Goal: Task Accomplishment & Management: Use online tool/utility

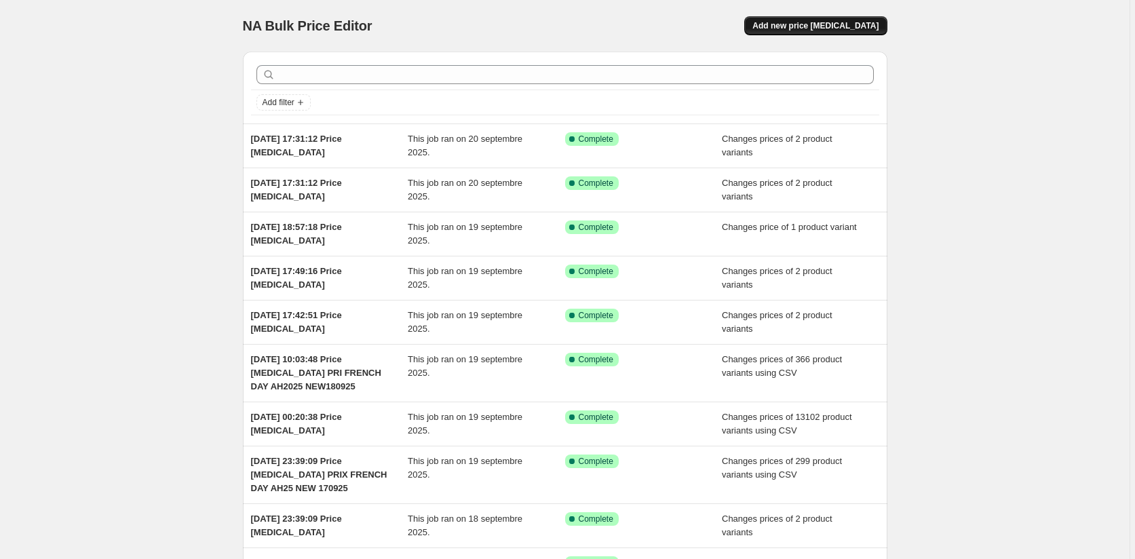
click at [833, 22] on span "Add new price change job" at bounding box center [815, 25] width 126 height 11
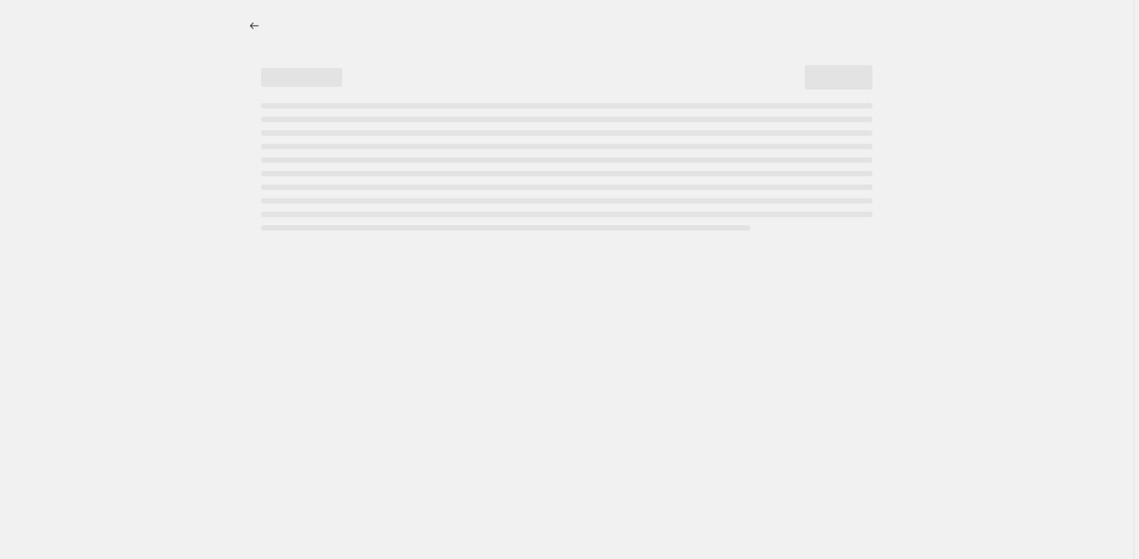
select select "percentage"
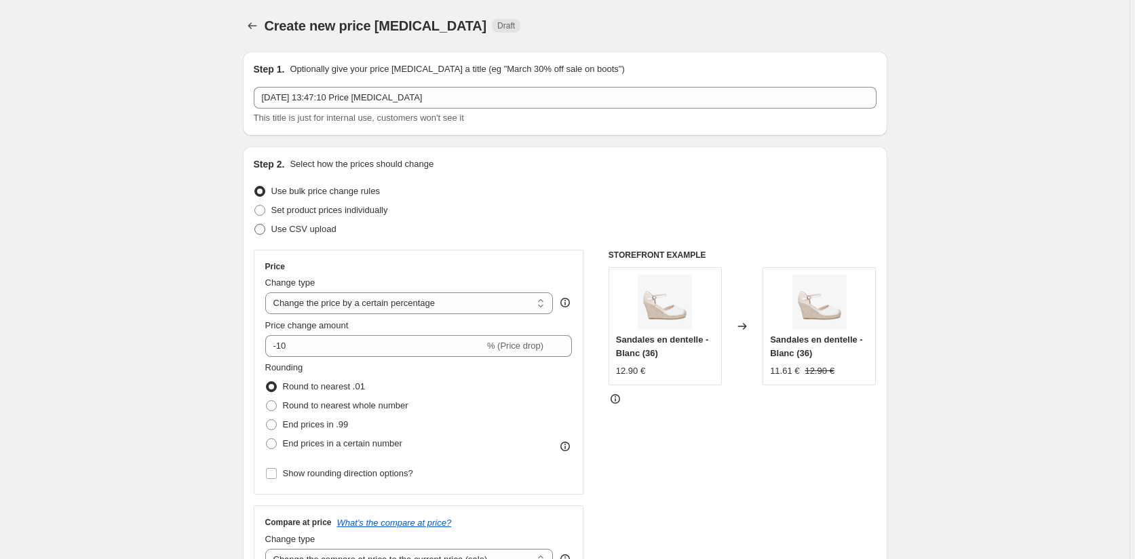
click at [269, 225] on label "Use CSV upload" at bounding box center [295, 229] width 83 height 19
click at [255, 224] on input "Use CSV upload" at bounding box center [254, 224] width 1 height 1
radio input "true"
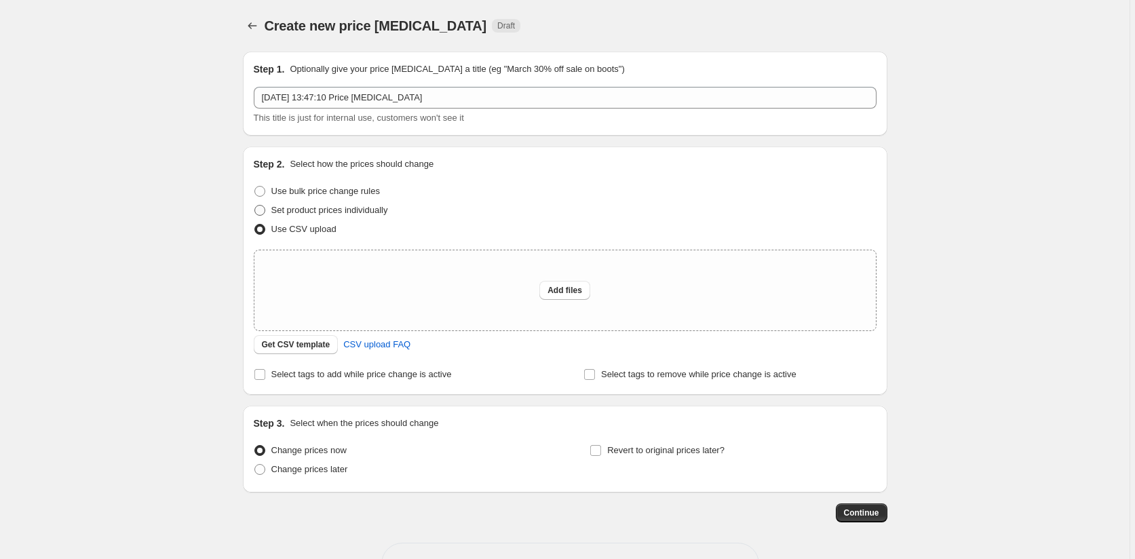
click at [269, 209] on label "Set product prices individually" at bounding box center [321, 210] width 134 height 19
click at [255, 205] on input "Set product prices individually" at bounding box center [254, 205] width 1 height 1
radio input "true"
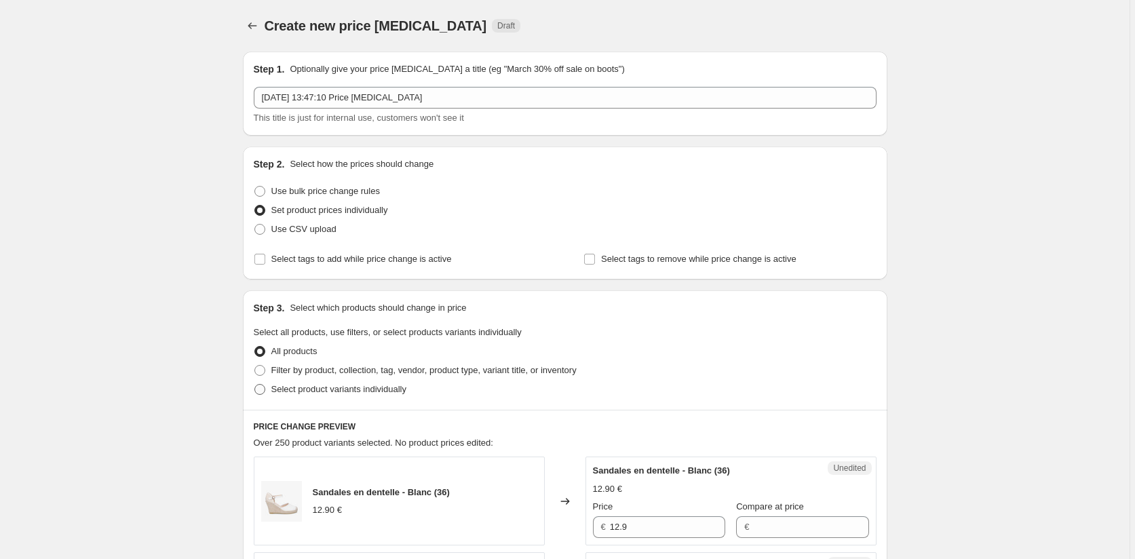
click at [271, 395] on label "Select product variants individually" at bounding box center [330, 389] width 153 height 19
click at [255, 384] on input "Select product variants individually" at bounding box center [254, 384] width 1 height 1
radio input "true"
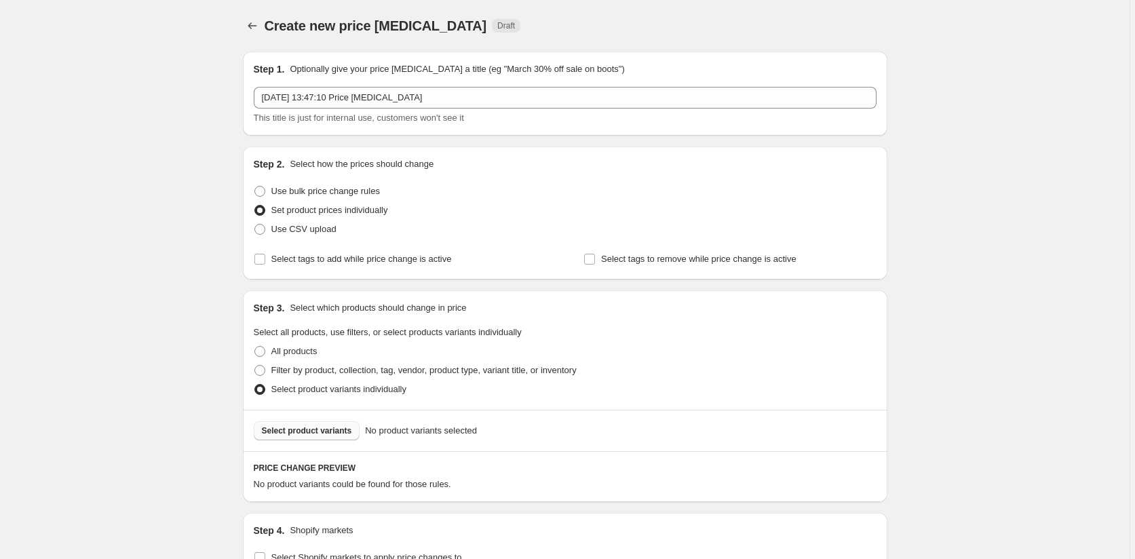
click at [302, 432] on span "Select product variants" at bounding box center [307, 430] width 90 height 11
click at [304, 429] on span "Select product variants" at bounding box center [307, 430] width 90 height 11
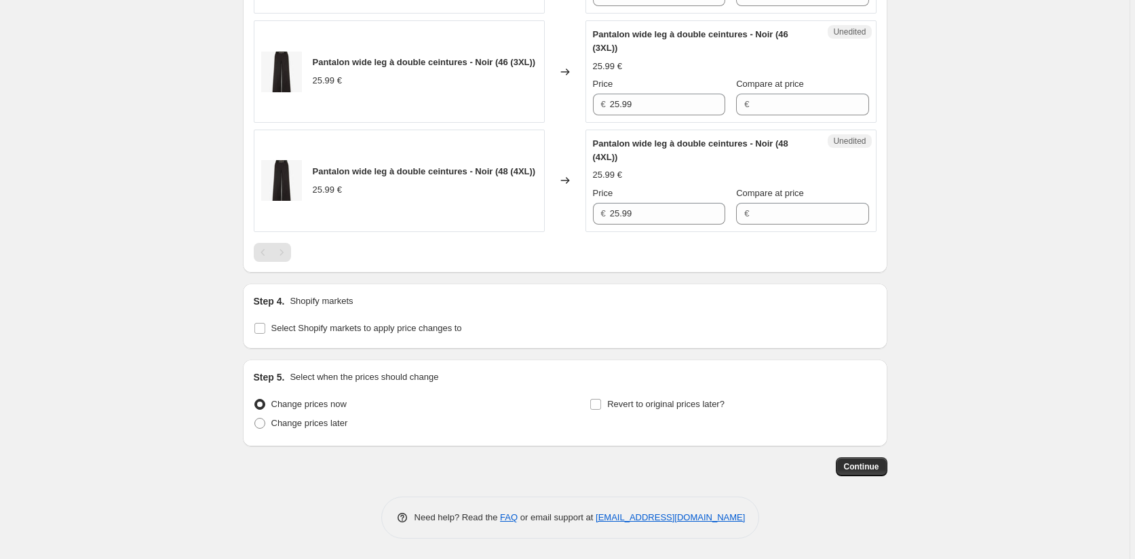
scroll to position [1023, 0]
click at [258, 406] on span at bounding box center [259, 404] width 11 height 11
click at [255, 399] on input "Change prices now" at bounding box center [254, 399] width 1 height 1
click at [265, 326] on input "Select Shopify markets to apply price changes to" at bounding box center [259, 328] width 11 height 11
checkbox input "true"
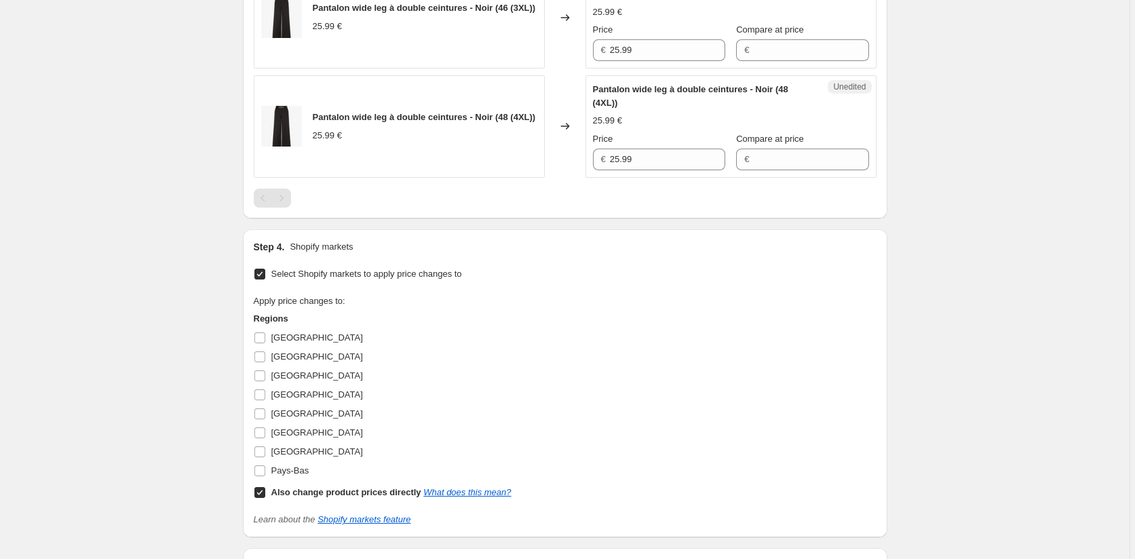
click at [261, 498] on input "Also change product prices directly What does this mean?" at bounding box center [259, 492] width 11 height 11
checkbox input "false"
click at [265, 343] on input "Allemagne" at bounding box center [259, 337] width 11 height 11
click at [260, 343] on input "Allemagne" at bounding box center [259, 337] width 11 height 11
checkbox input "false"
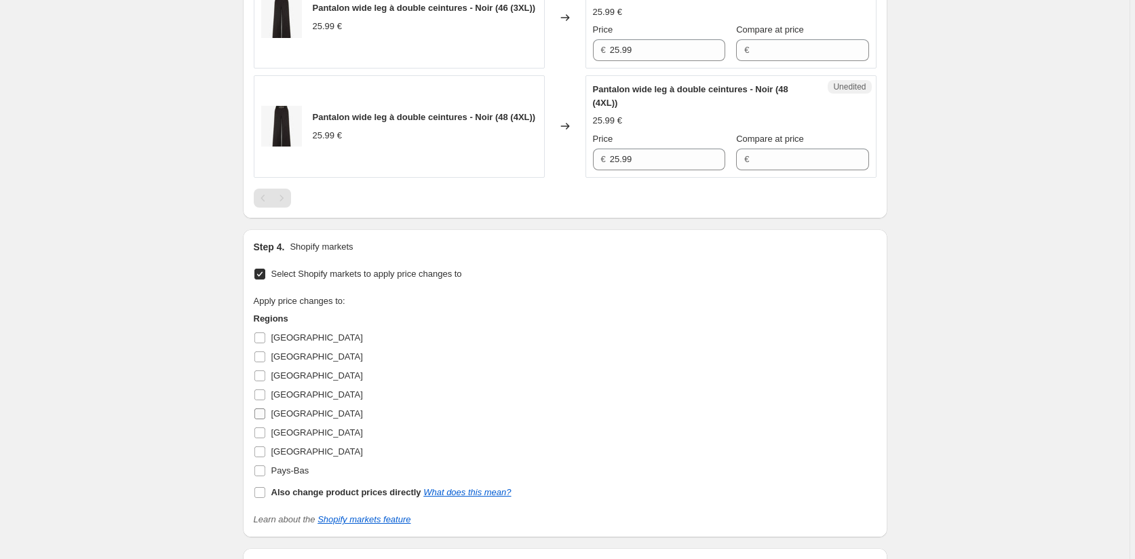
click at [260, 419] on input "France" at bounding box center [259, 413] width 11 height 11
checkbox input "true"
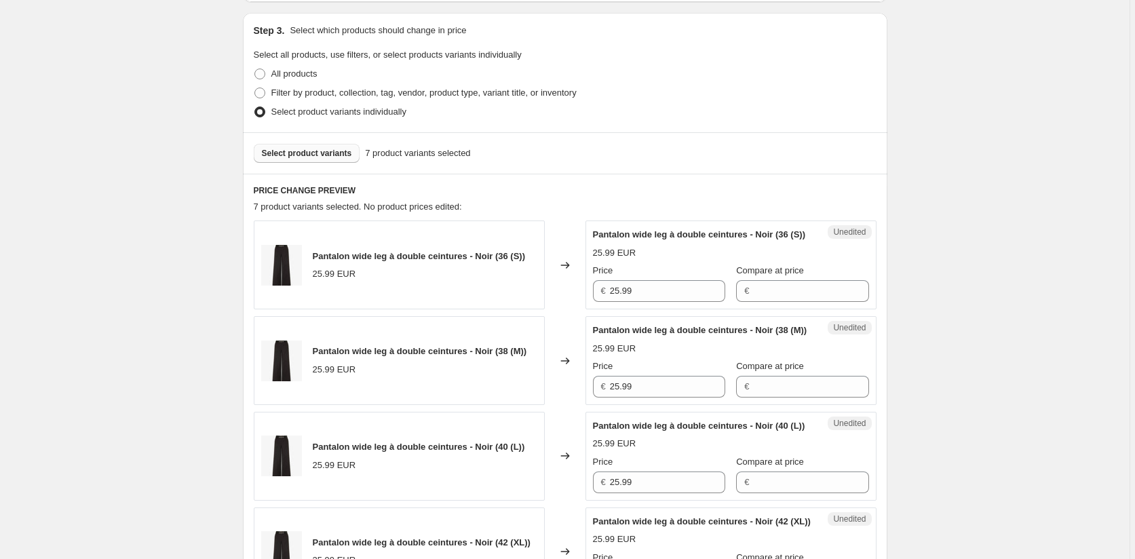
scroll to position [277, 0]
click at [620, 302] on input "25.99" at bounding box center [667, 292] width 115 height 22
click at [626, 302] on input "20.99" at bounding box center [667, 292] width 115 height 22
type input "20.79"
click at [766, 302] on input "Compare at price" at bounding box center [810, 292] width 115 height 22
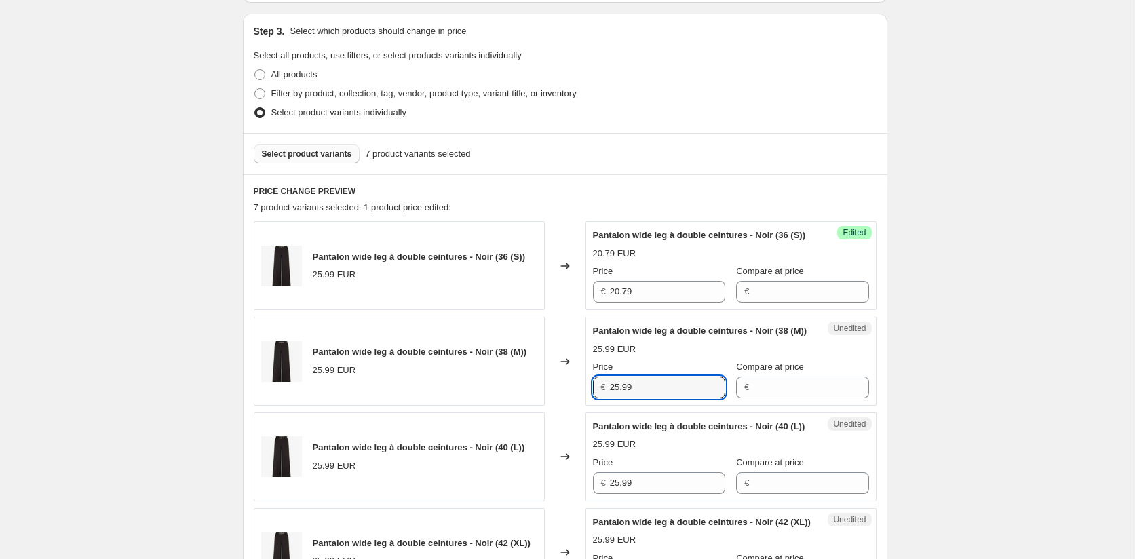
drag, startPoint x: 644, startPoint y: 412, endPoint x: 556, endPoint y: 413, distance: 87.5
click at [557, 406] on div "Pantalon wide leg à double ceintures - Noir (38 (M)) 25.99 EUR Changed to Unedi…" at bounding box center [565, 361] width 623 height 89
click at [753, 302] on input "Compare at price" at bounding box center [810, 292] width 115 height 22
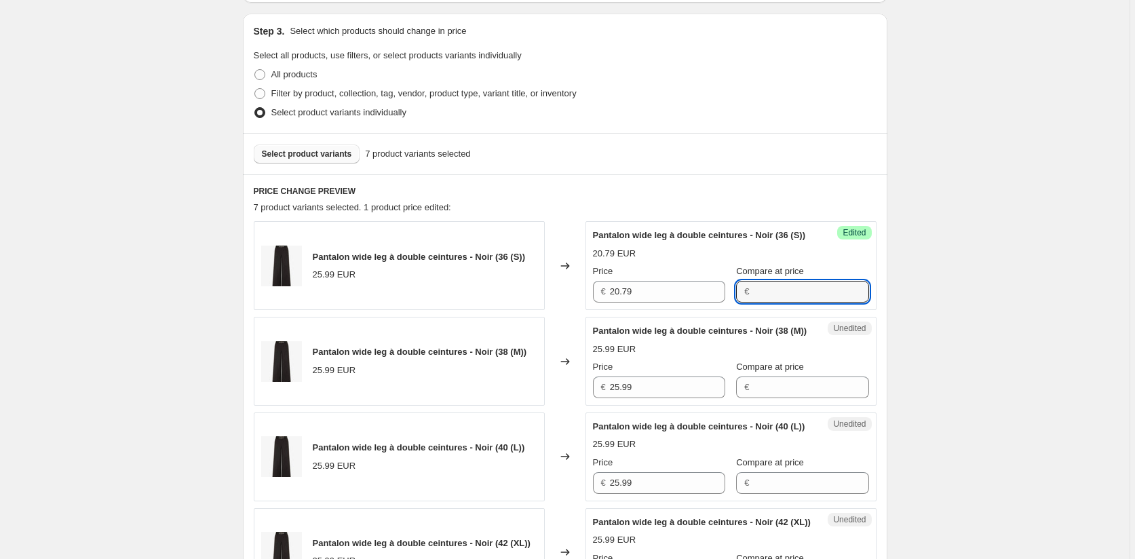
paste input "25.99"
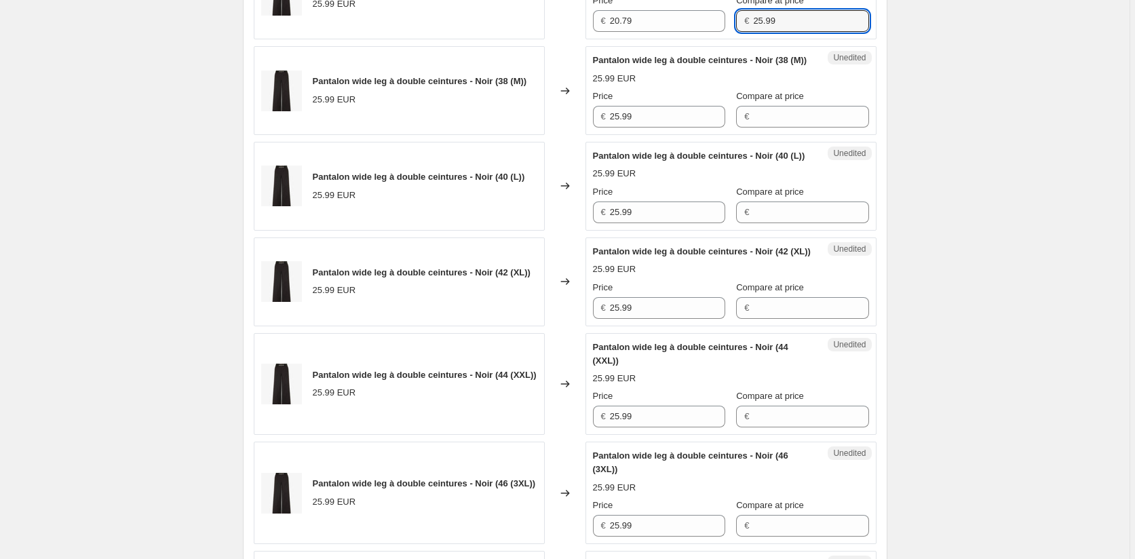
scroll to position [548, 0]
type input "25.99"
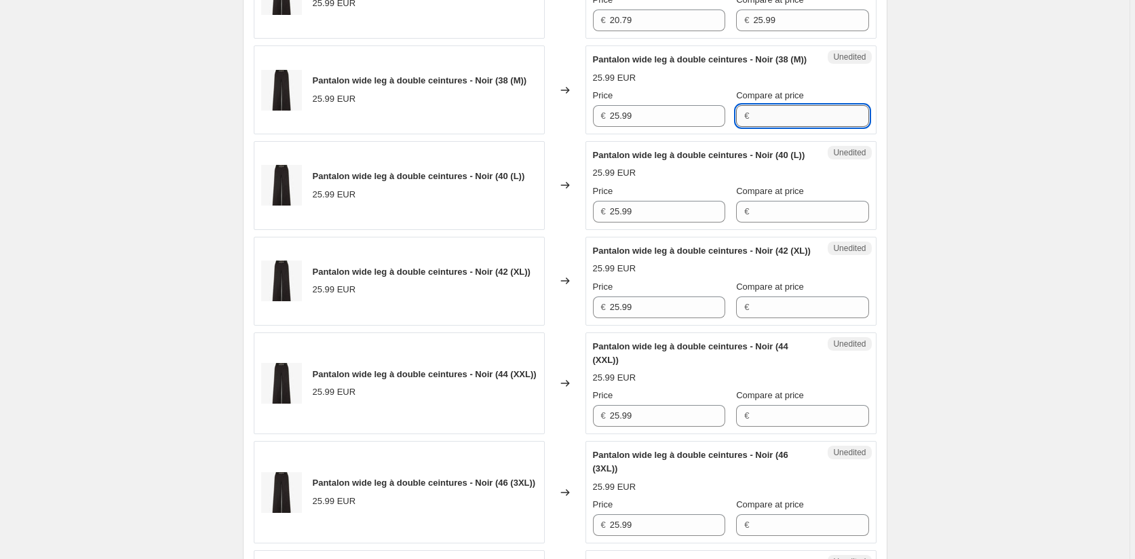
click at [780, 127] on input "Compare at price" at bounding box center [810, 116] width 115 height 22
paste input "25.99"
type input "25.99"
drag, startPoint x: 764, startPoint y: 247, endPoint x: 762, endPoint y: 269, distance: 22.4
click at [764, 222] on input "Compare at price" at bounding box center [810, 212] width 115 height 22
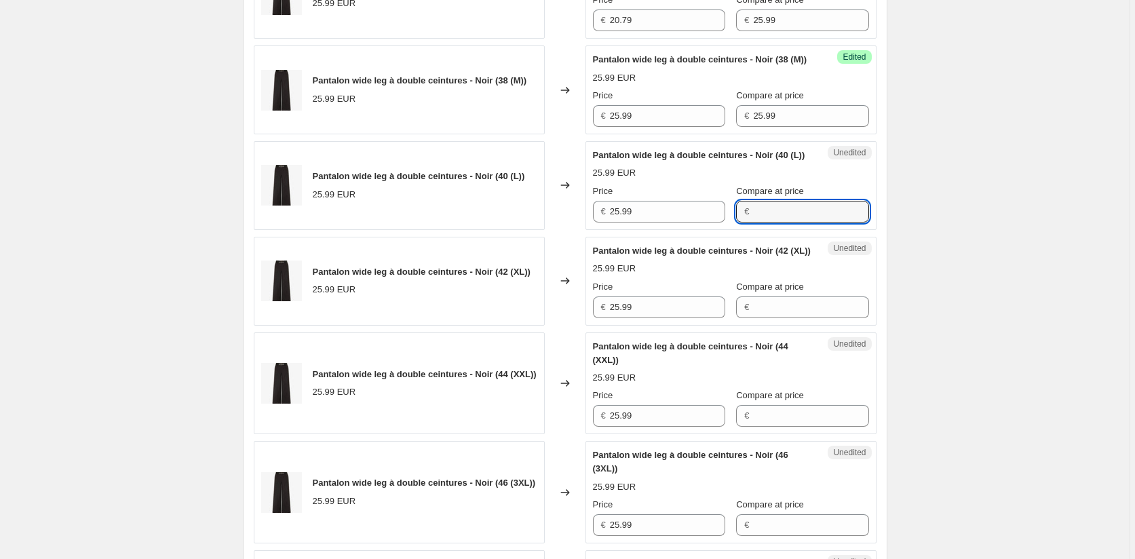
paste input "25.99"
type input "25.99"
click at [756, 318] on input "Compare at price" at bounding box center [810, 307] width 115 height 22
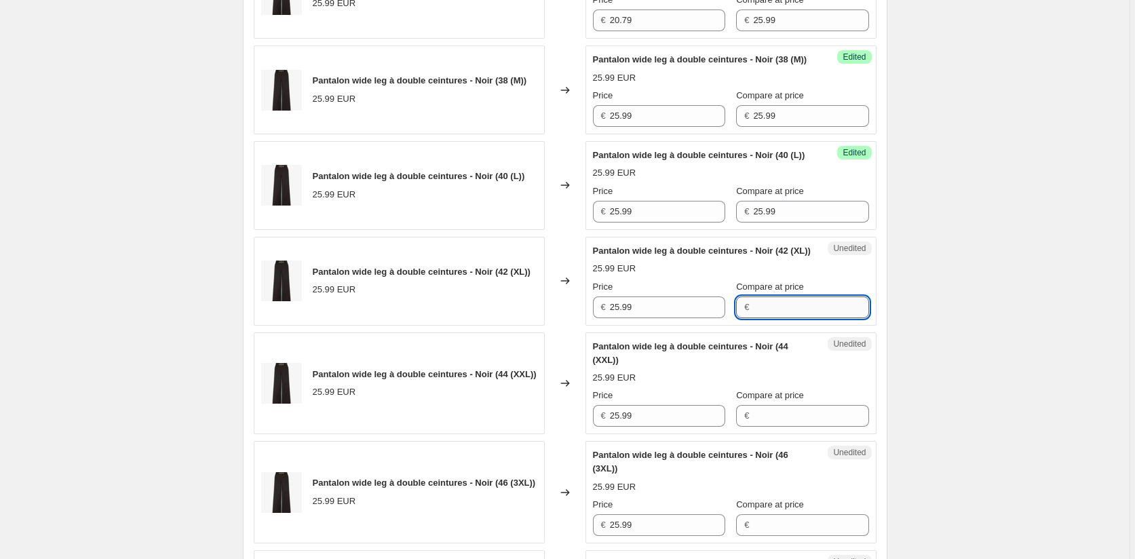
paste input "25.99"
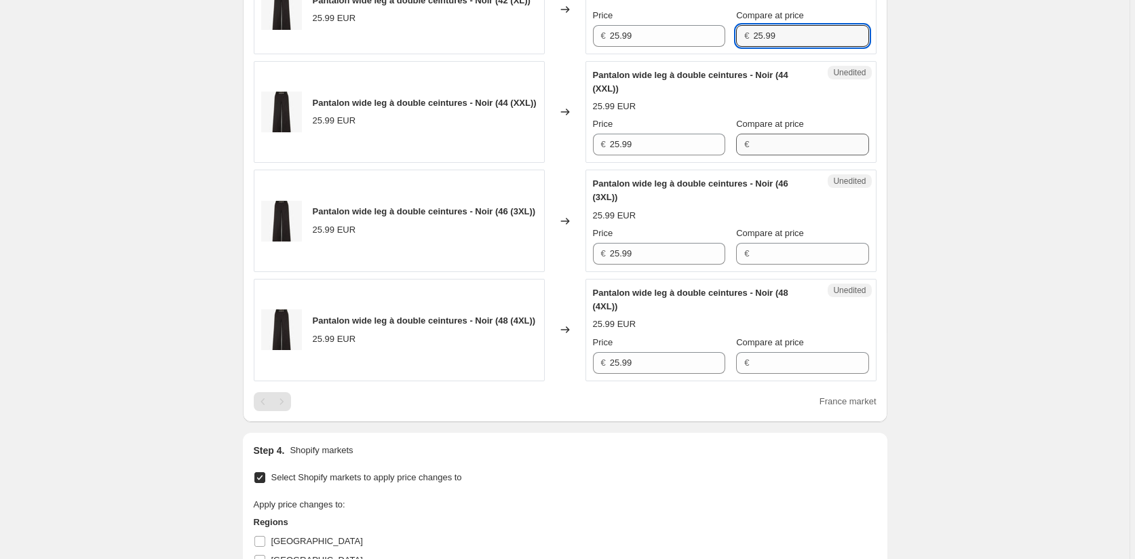
type input "25.99"
click at [766, 155] on input "Compare at price" at bounding box center [810, 145] width 115 height 22
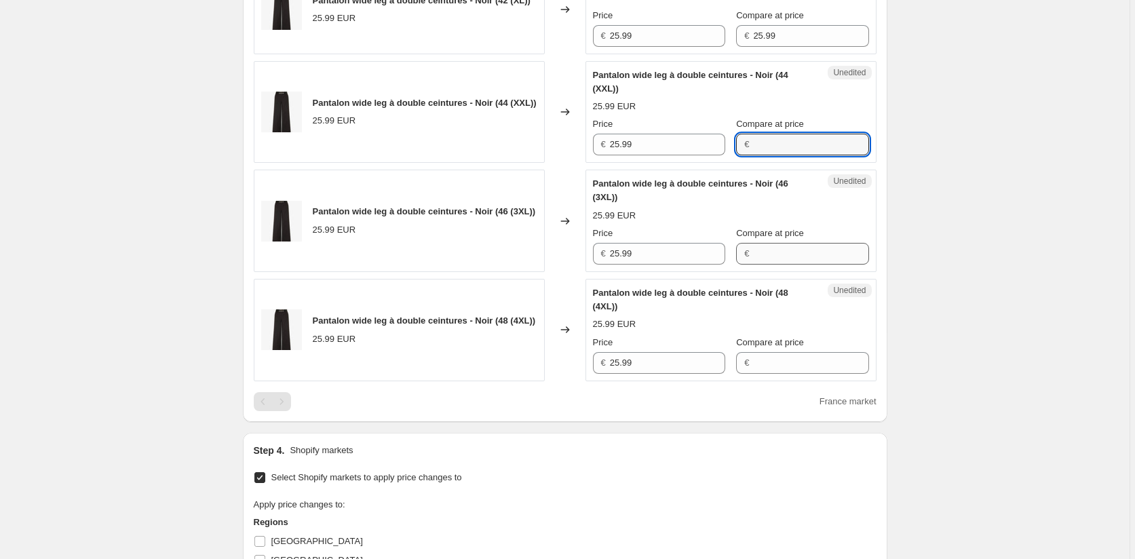
paste input "25.99"
type input "25.99"
click at [759, 264] on input "Compare at price" at bounding box center [810, 254] width 115 height 22
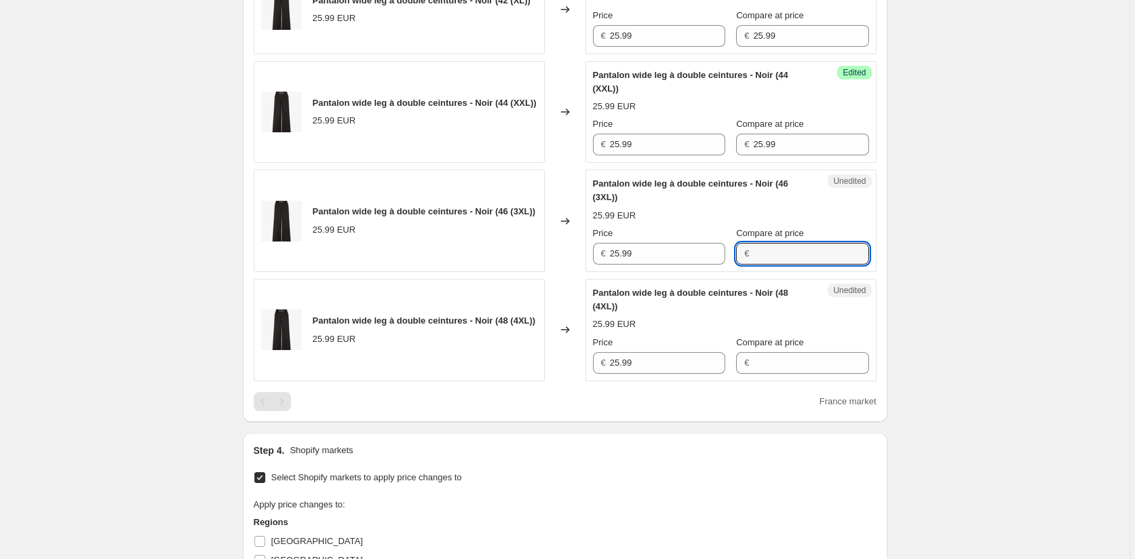
paste input "25.99"
type input "25.99"
click at [757, 374] on input "Compare at price" at bounding box center [810, 363] width 115 height 22
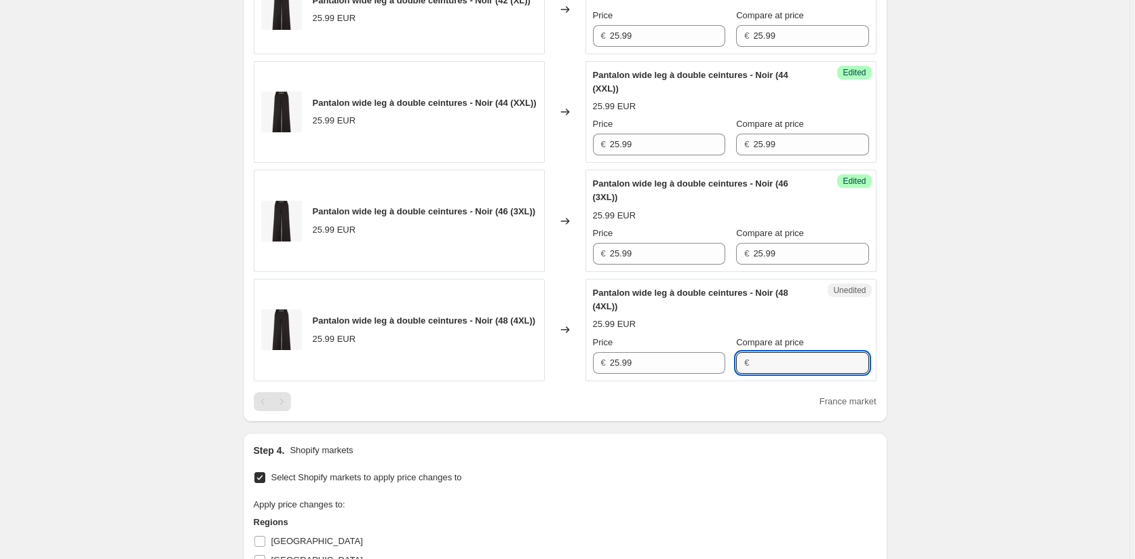
paste input "25.99"
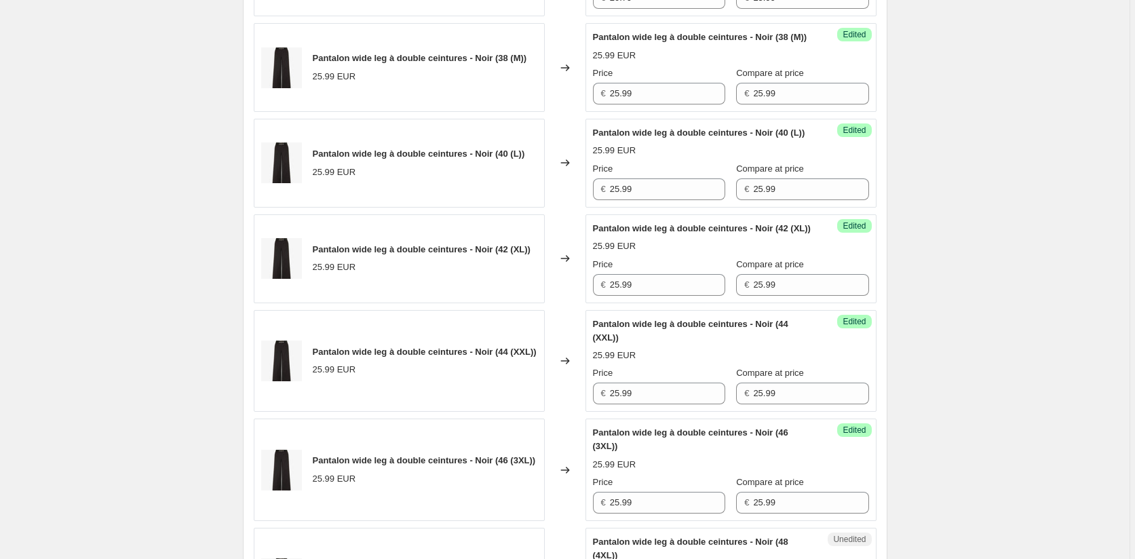
scroll to position [412, 0]
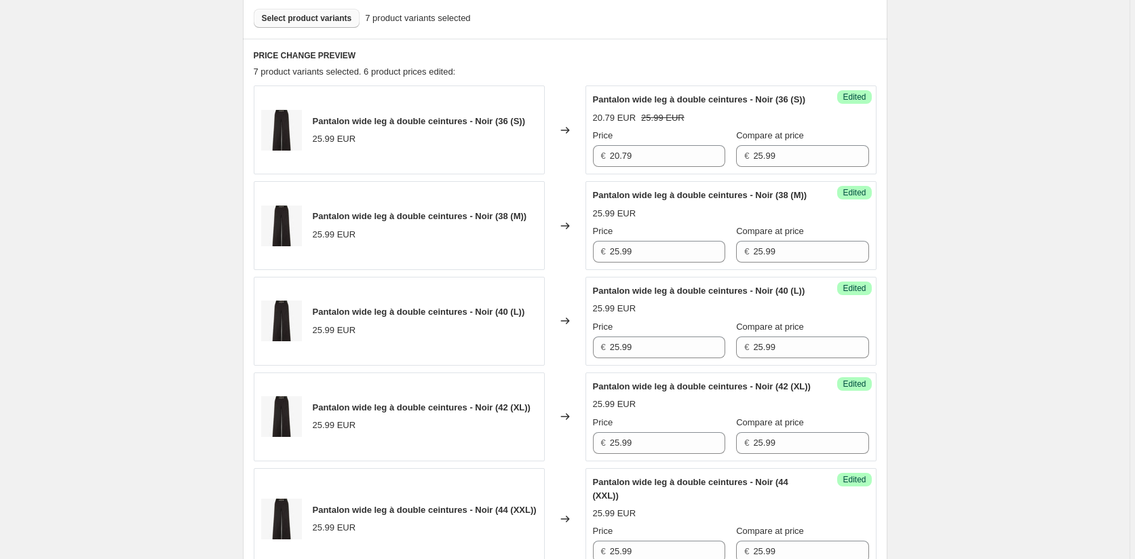
type input "25.99"
drag, startPoint x: 603, startPoint y: 168, endPoint x: 547, endPoint y: 162, distance: 55.9
click at [548, 162] on div "Pantalon wide leg à double ceintures - Noir (36 (S)) 25.99 EUR Changed to Succe…" at bounding box center [565, 129] width 623 height 89
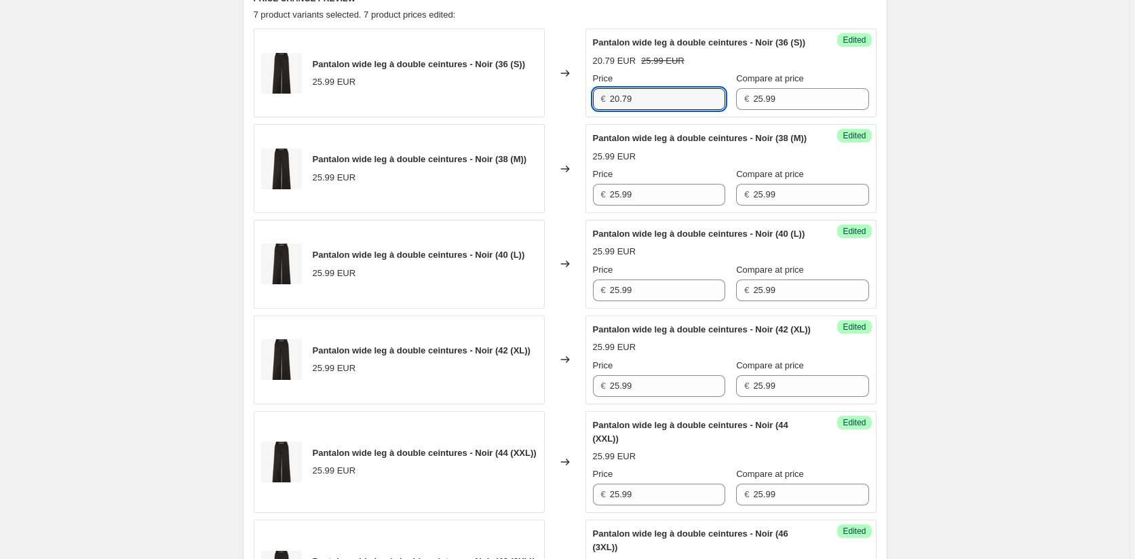
scroll to position [548, 0]
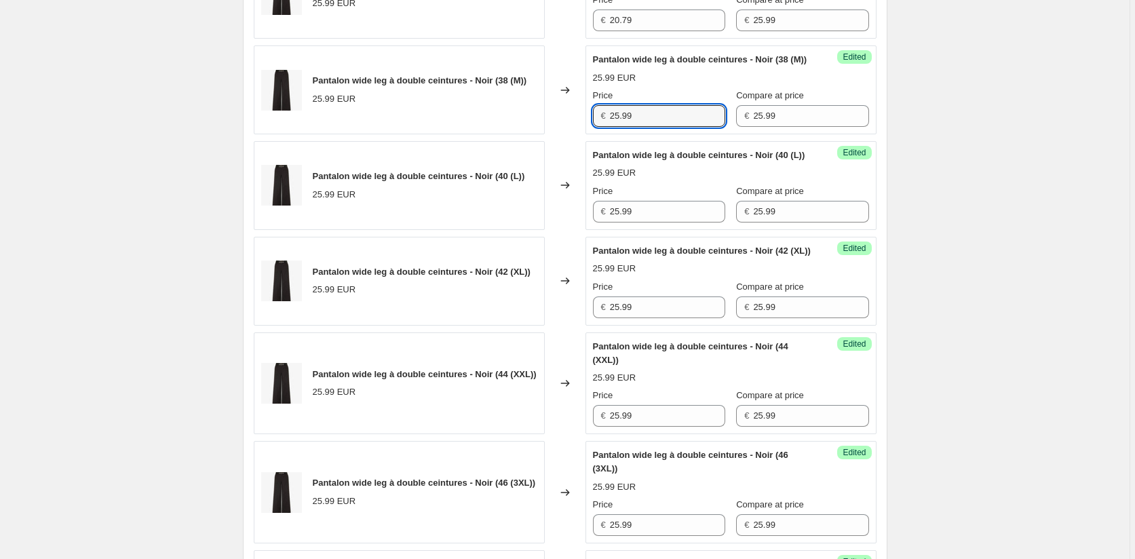
drag, startPoint x: 612, startPoint y: 141, endPoint x: 596, endPoint y: 142, distance: 16.3
click at [597, 127] on div "€ 25.99" at bounding box center [659, 116] width 132 height 22
paste input "0.7"
type input "20.79"
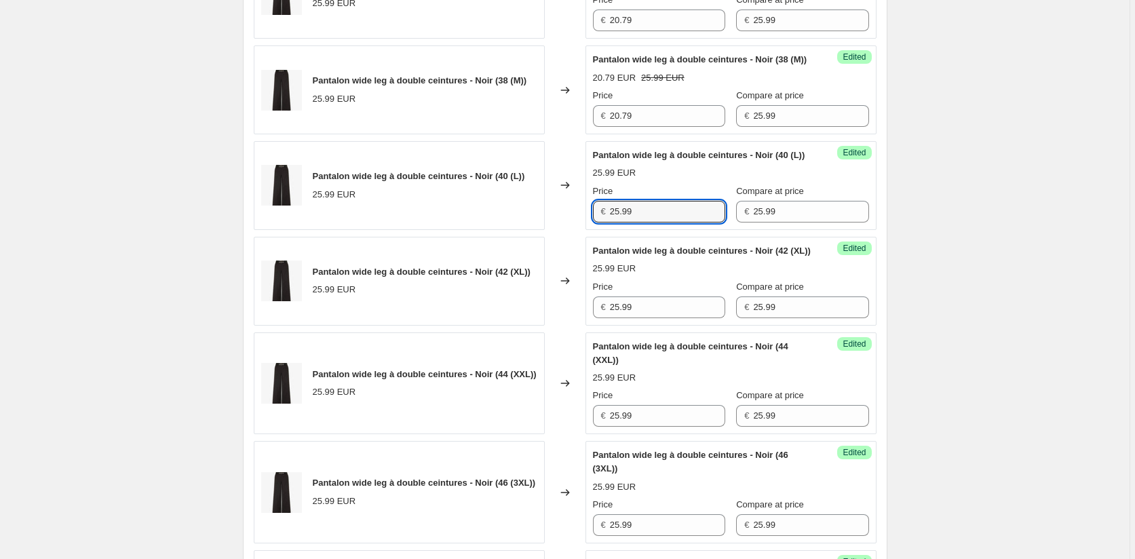
drag, startPoint x: 644, startPoint y: 258, endPoint x: 565, endPoint y: 258, distance: 78.7
click at [574, 230] on div "Pantalon wide leg à double ceintures - Noir (40 (L)) 25.99 EUR Changed to Succe…" at bounding box center [565, 185] width 623 height 89
paste input "0.7"
type input "20.79"
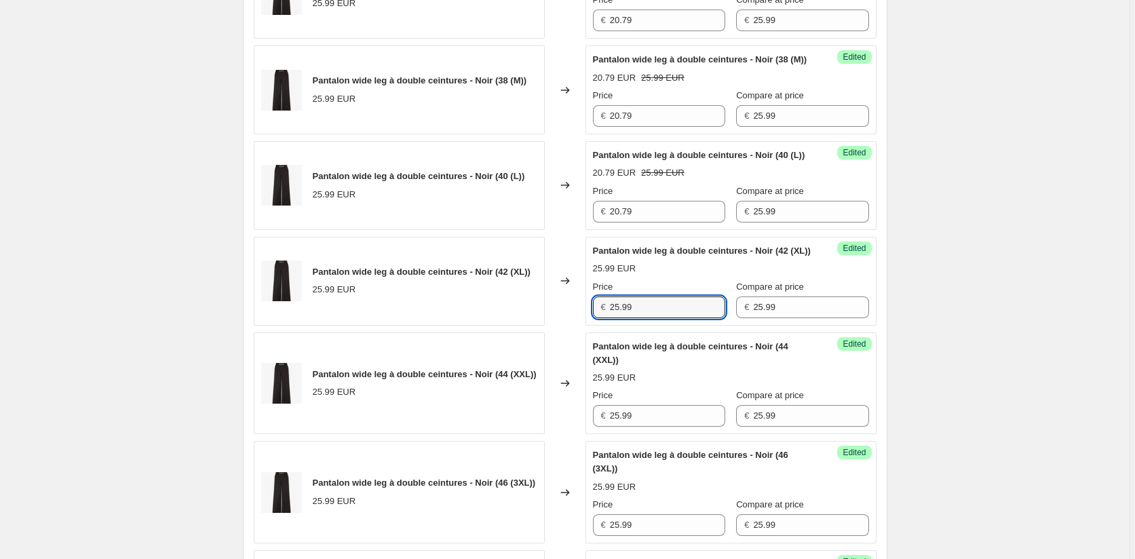
drag, startPoint x: 645, startPoint y: 359, endPoint x: 561, endPoint y: 365, distance: 84.3
click at [562, 326] on div "Pantalon wide leg à double ceintures - Noir (42 (XL)) 25.99 EUR Changed to Succ…" at bounding box center [565, 281] width 623 height 89
paste input "0.7"
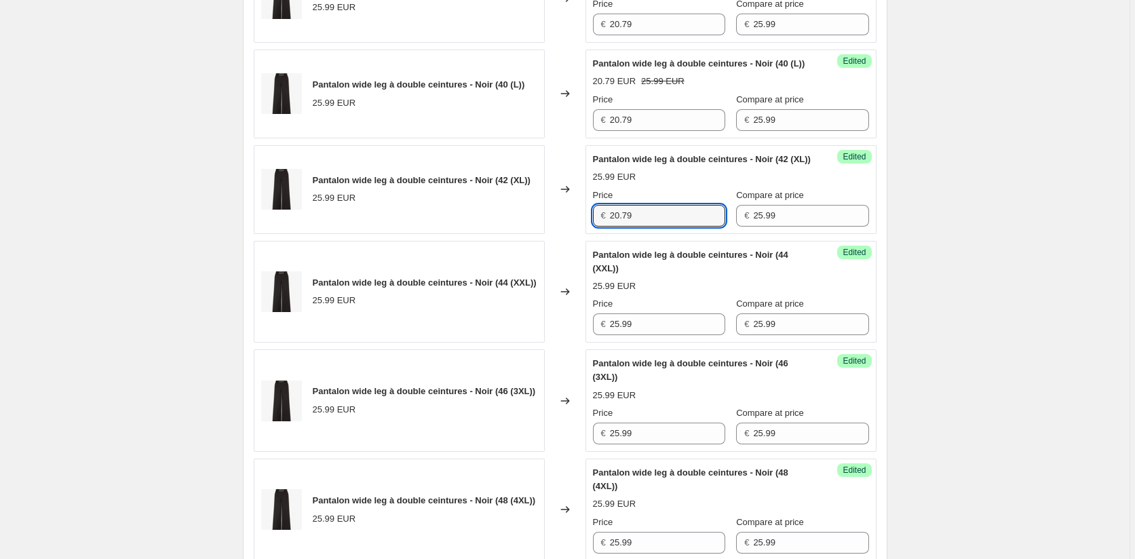
scroll to position [751, 0]
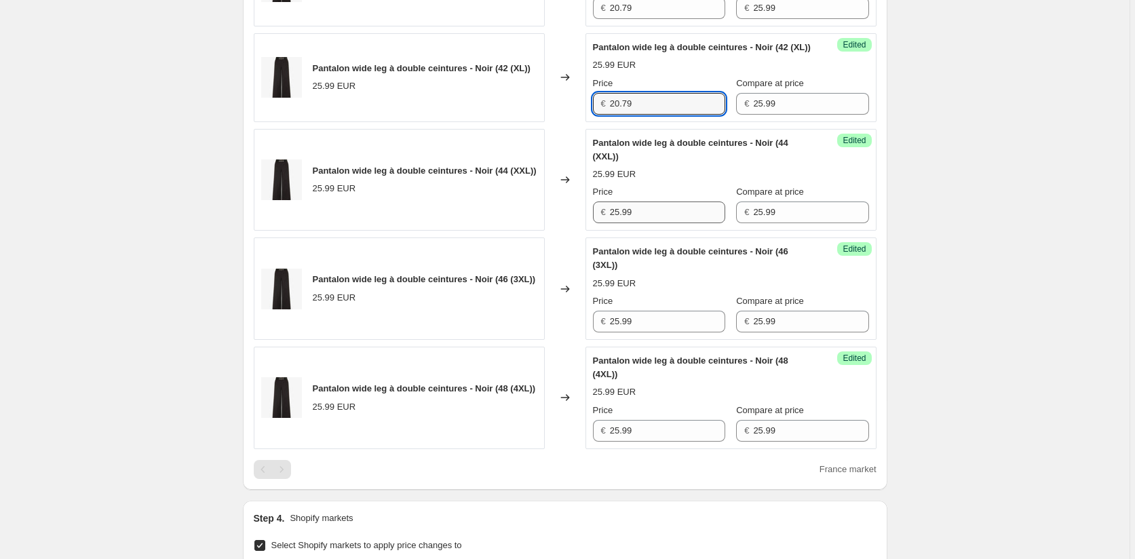
type input "20.79"
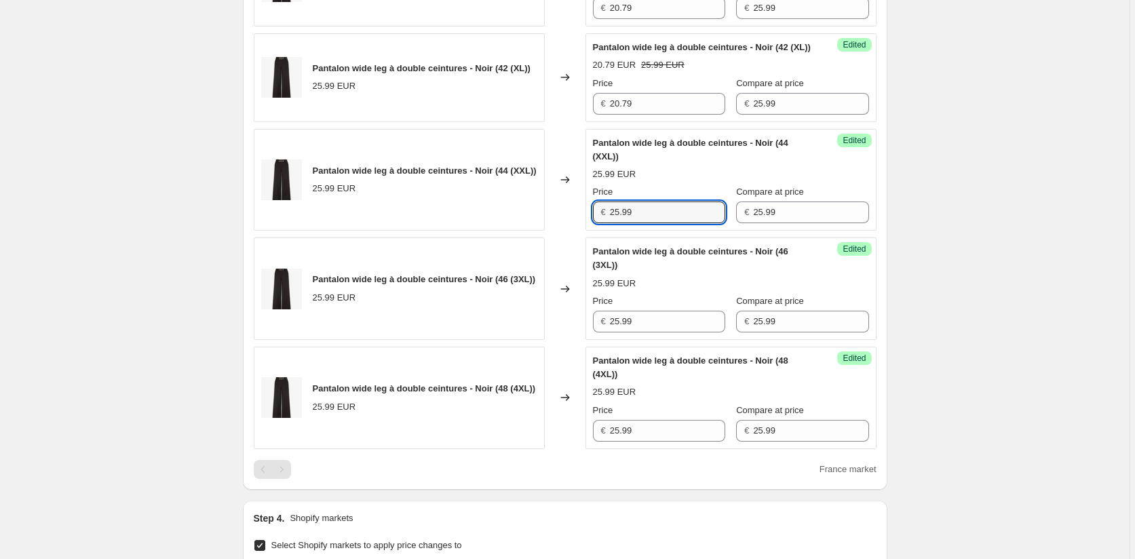
drag, startPoint x: 642, startPoint y: 271, endPoint x: 555, endPoint y: 269, distance: 86.1
click at [557, 231] on div "Pantalon wide leg à double ceintures - Noir (44 (XXL)) 25.99 EUR Changed to Suc…" at bounding box center [565, 180] width 623 height 102
paste input "0.7"
type input "20.79"
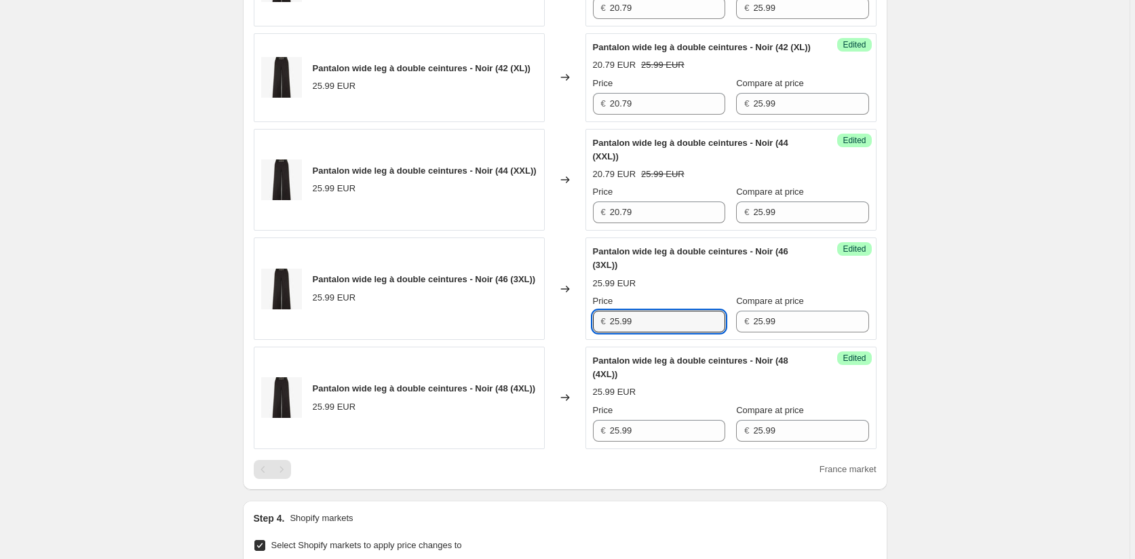
drag, startPoint x: 640, startPoint y: 378, endPoint x: 567, endPoint y: 376, distance: 73.3
click at [569, 340] on div "Pantalon wide leg à double ceintures - Noir (46 (3XL)) 25.99 EUR Changed to Suc…" at bounding box center [565, 288] width 623 height 102
paste input "0.7"
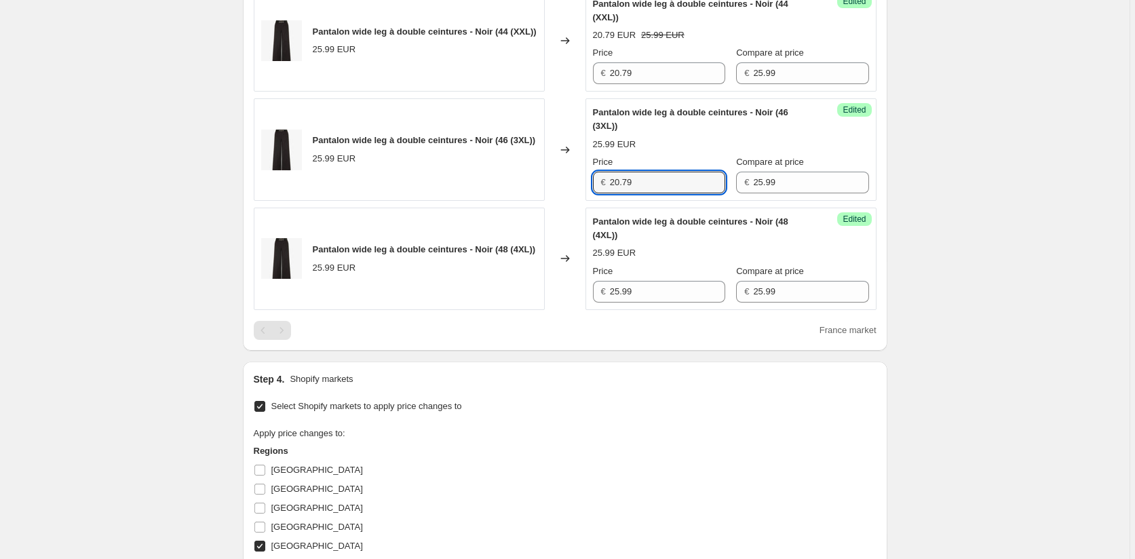
scroll to position [955, 0]
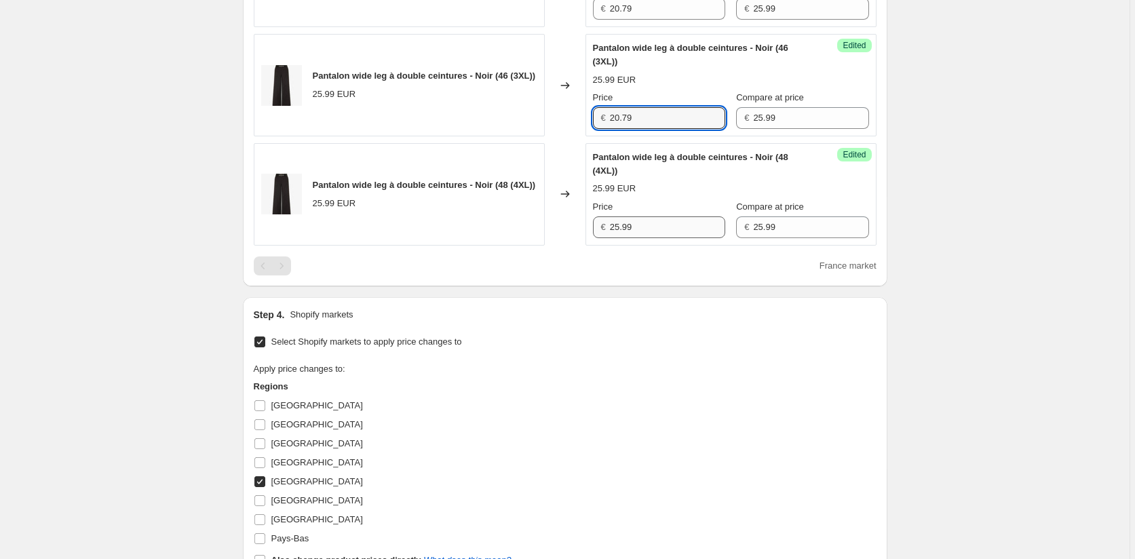
type input "20.79"
drag, startPoint x: 635, startPoint y: 280, endPoint x: 561, endPoint y: 280, distance: 73.2
click at [564, 245] on div "Pantalon wide leg à double ceintures - Noir (48 (4XL)) 25.99 EUR Changed to Suc…" at bounding box center [565, 194] width 623 height 102
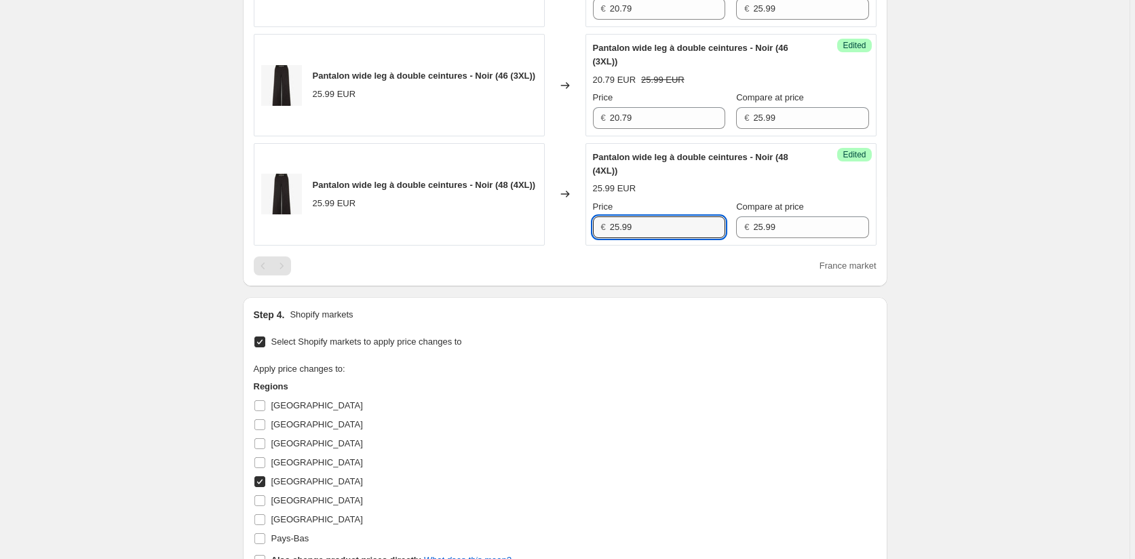
paste input "0.7"
type input "20.79"
click at [578, 360] on div "Step 4. Shopify markets Select Shopify markets to apply price changes to Apply …" at bounding box center [565, 451] width 644 height 308
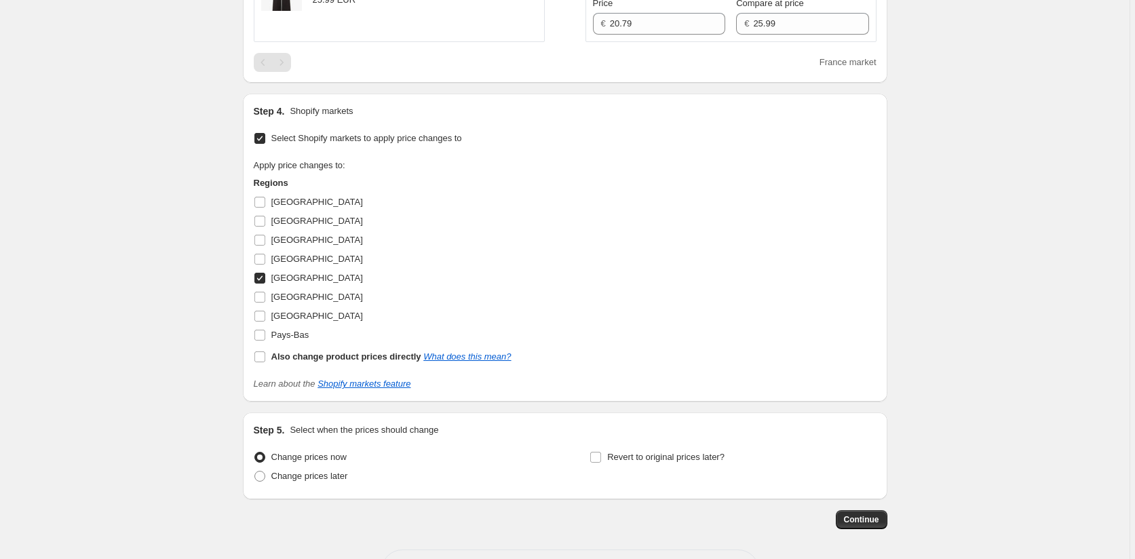
click at [264, 283] on input "France" at bounding box center [259, 278] width 11 height 11
checkbox input "false"
click at [264, 245] on input "Belgique" at bounding box center [259, 240] width 11 height 11
checkbox input "true"
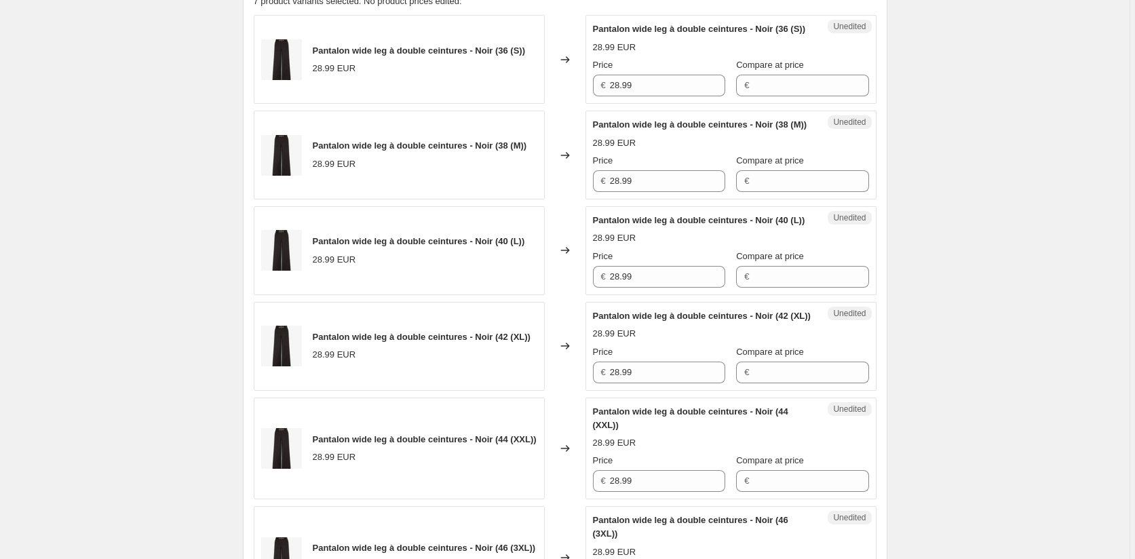
scroll to position [412, 0]
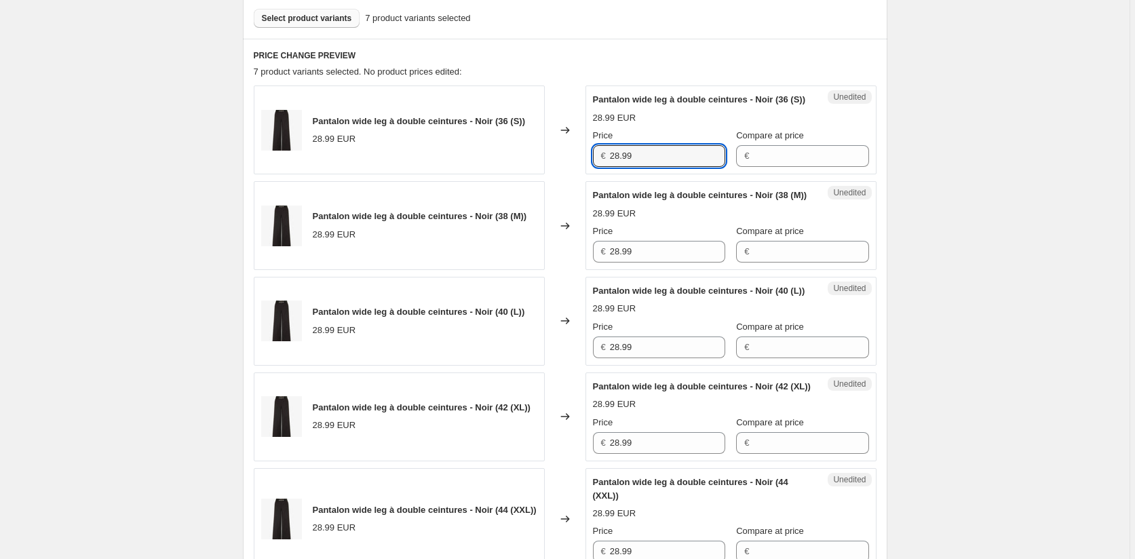
drag, startPoint x: 644, startPoint y: 174, endPoint x: 530, endPoint y: 157, distance: 115.1
click at [530, 157] on div "Pantalon wide leg à double ceintures - Noir (36 (S)) 28.99 EUR Changed to Unedi…" at bounding box center [565, 129] width 623 height 89
click at [787, 164] on input "Compare at price" at bounding box center [810, 156] width 115 height 22
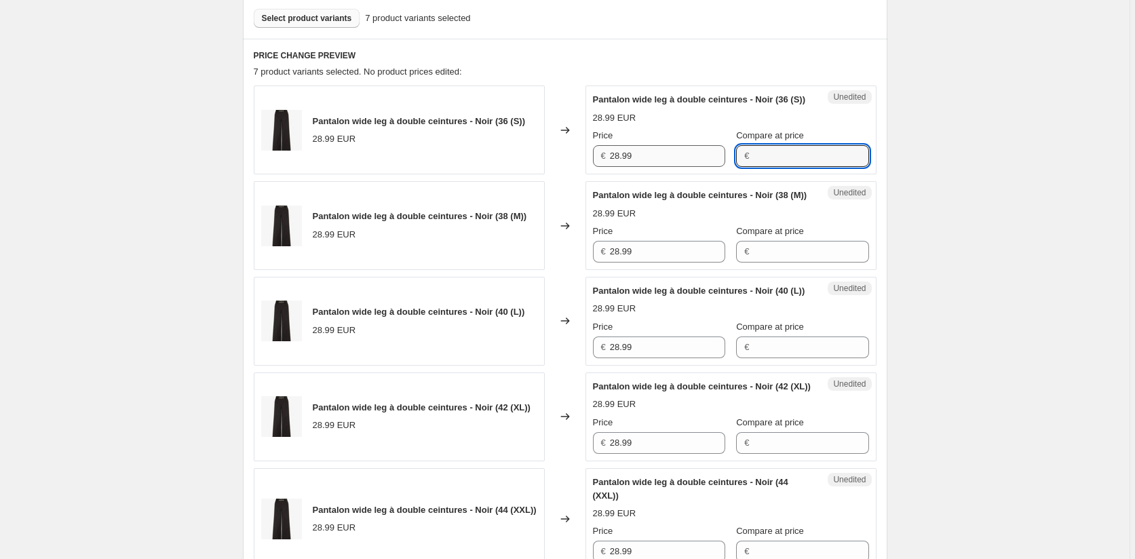
paste input "28.99"
type input "28.99"
click at [620, 167] on input "28.99" at bounding box center [667, 156] width 115 height 22
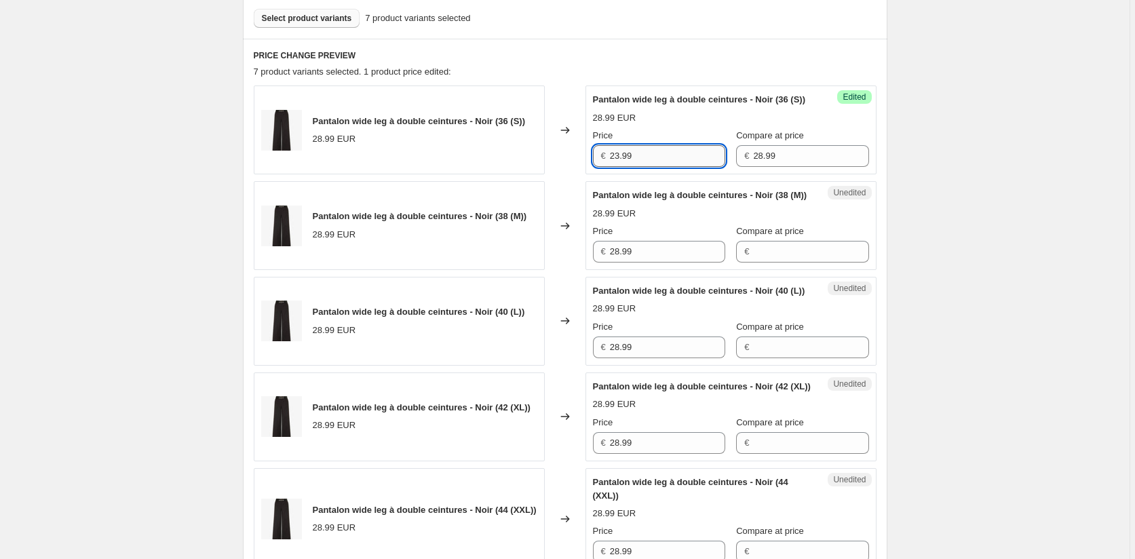
click at [625, 167] on input "23.99" at bounding box center [667, 156] width 115 height 22
click at [629, 167] on input "23.99" at bounding box center [667, 156] width 115 height 22
drag, startPoint x: 650, startPoint y: 167, endPoint x: 583, endPoint y: 163, distance: 67.3
click at [583, 163] on div "Pantalon wide leg à double ceintures - Noir (36 (S)) 28.99 EUR Changed to Succe…" at bounding box center [565, 129] width 623 height 89
type input "23.19"
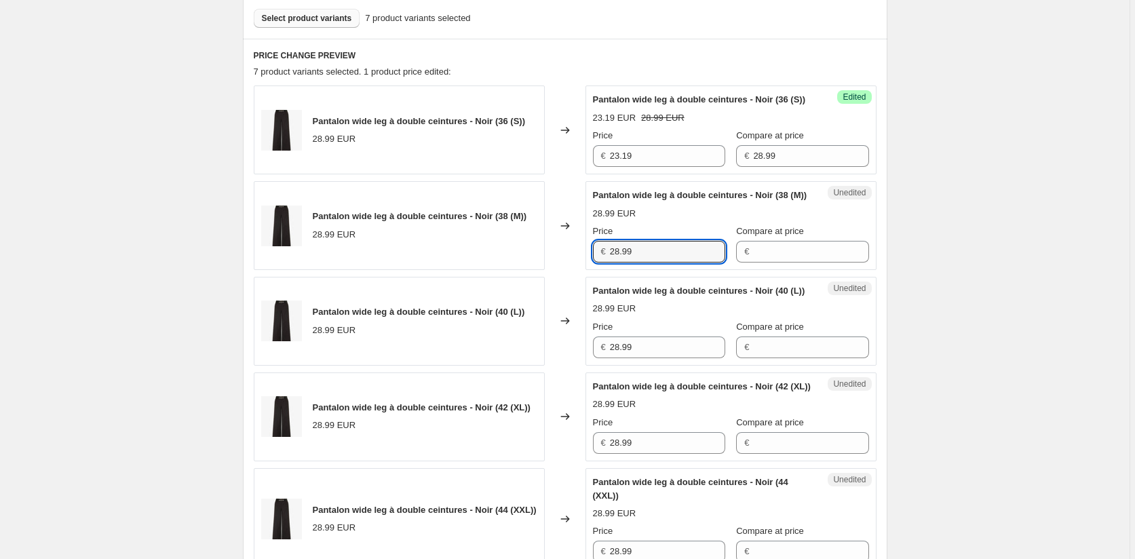
drag, startPoint x: 612, startPoint y: 272, endPoint x: 553, endPoint y: 271, distance: 59.0
click at [552, 270] on div "Pantalon wide leg à double ceintures - Noir (38 (M)) 28.99 EUR Changed to Unedi…" at bounding box center [565, 225] width 623 height 89
paste input "3.1"
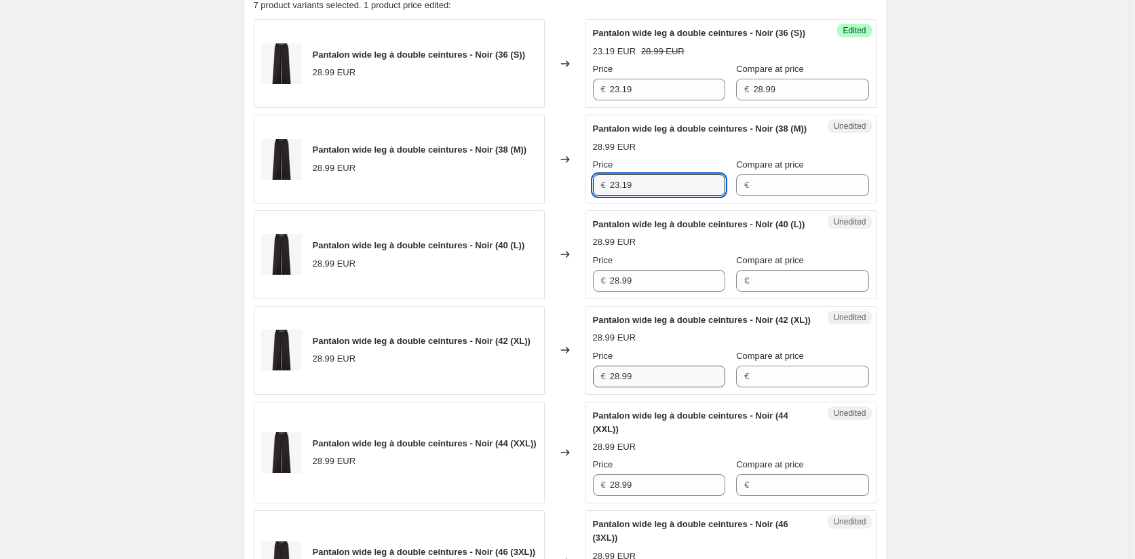
scroll to position [616, 0]
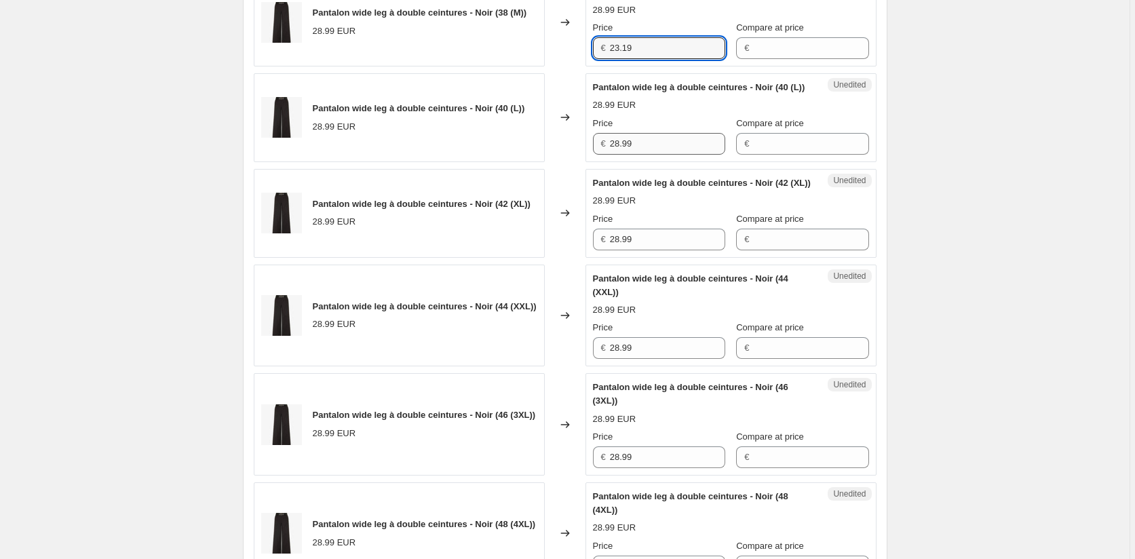
type input "23.19"
drag, startPoint x: 642, startPoint y: 187, endPoint x: 606, endPoint y: 184, distance: 35.4
click at [607, 155] on div "€ 28.99" at bounding box center [659, 144] width 132 height 22
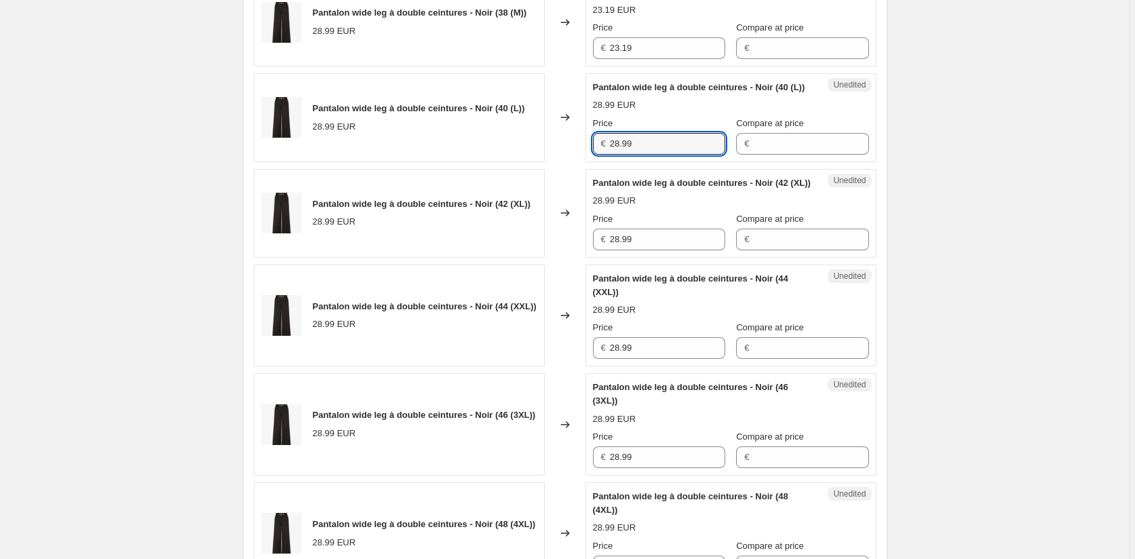
paste input "3.1"
type input "23.19"
drag, startPoint x: 639, startPoint y: 294, endPoint x: 572, endPoint y: 293, distance: 67.1
click at [572, 258] on div "Pantalon wide leg à double ceintures - Noir (42 (XL)) 28.99 EUR Changed to Uned…" at bounding box center [565, 213] width 623 height 89
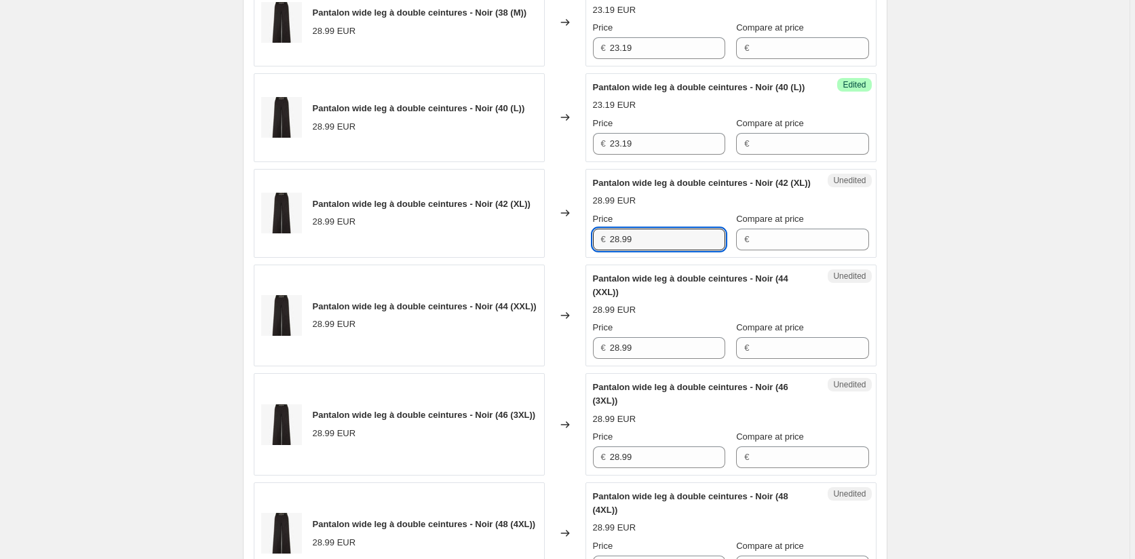
paste input "3.1"
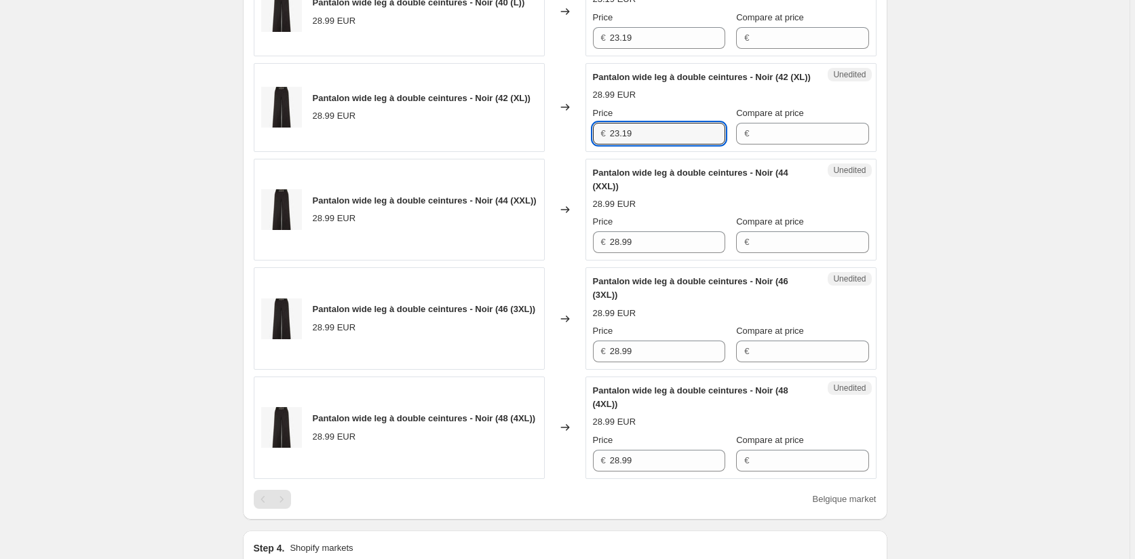
scroll to position [819, 0]
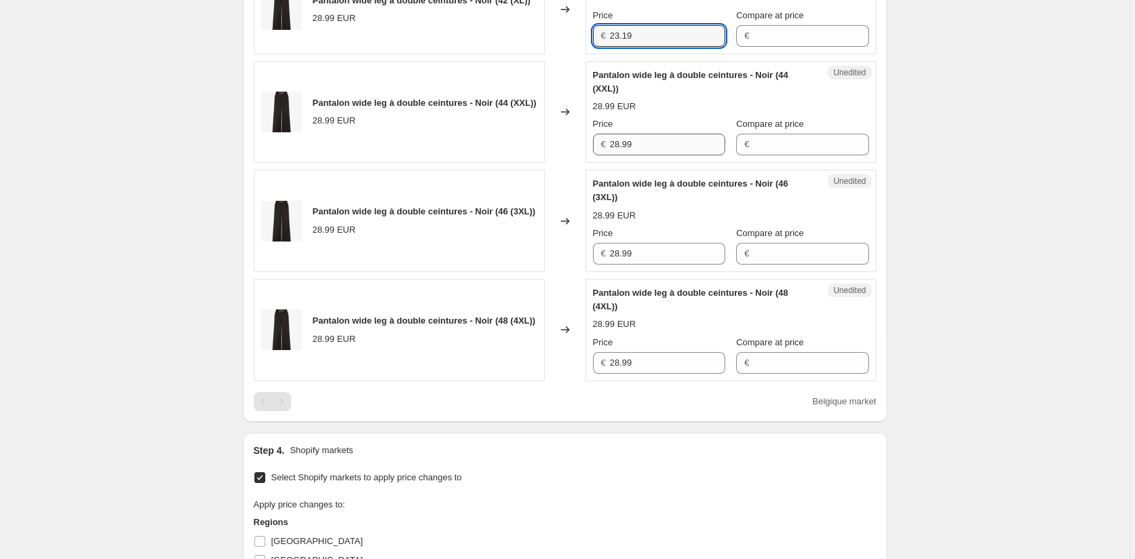
type input "23.19"
drag, startPoint x: 648, startPoint y: 201, endPoint x: 587, endPoint y: 201, distance: 61.7
click at [587, 163] on div "Unedited Pantalon wide leg à double ceintures - Noir (44 (XXL)) 28.99 EUR Price…" at bounding box center [730, 112] width 291 height 102
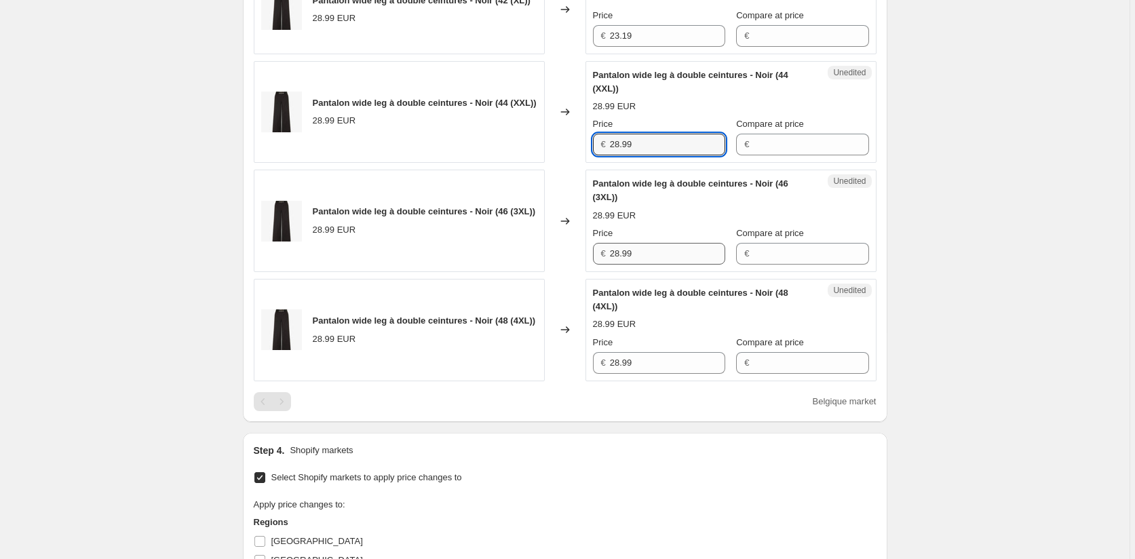
paste input "3.1"
type input "23.19"
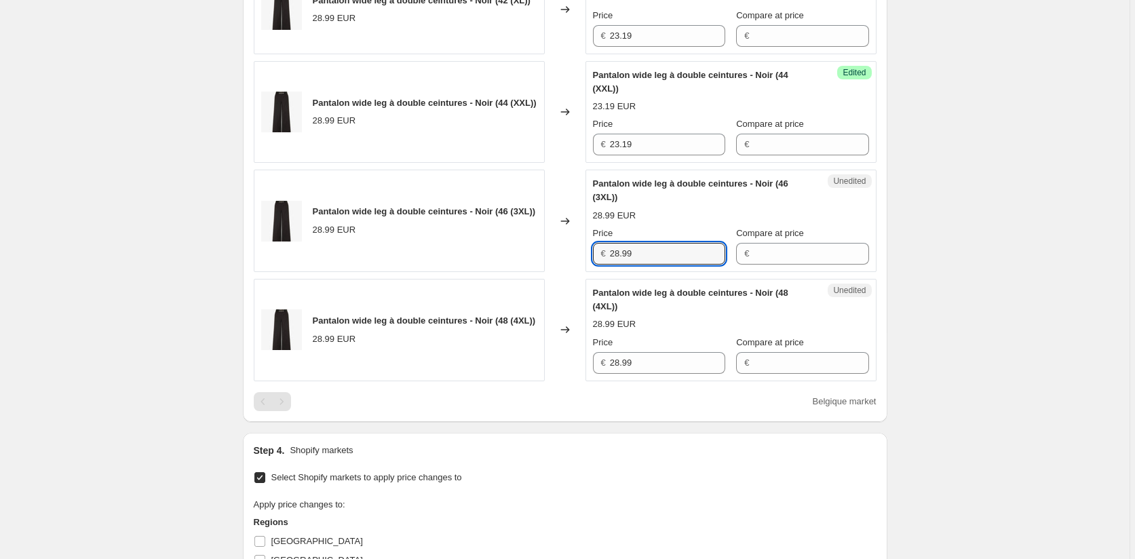
drag, startPoint x: 652, startPoint y: 304, endPoint x: 595, endPoint y: 378, distance: 93.3
click at [552, 272] on div "Pantalon wide leg à double ceintures - Noir (46 (3XL)) 28.99 EUR Changed to Une…" at bounding box center [565, 221] width 623 height 102
paste input "3.1"
type input "23.19"
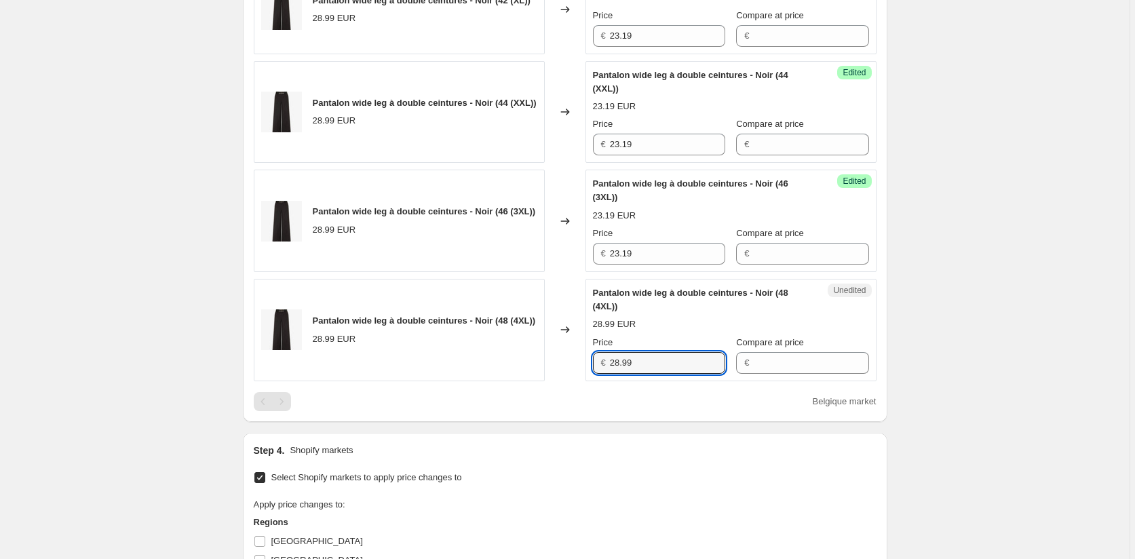
drag, startPoint x: 635, startPoint y: 411, endPoint x: 536, endPoint y: 411, distance: 98.3
click at [536, 381] on div "Pantalon wide leg à double ceintures - Noir (48 (4XL)) 28.99 EUR Changed to Une…" at bounding box center [565, 330] width 623 height 102
paste input "3.1"
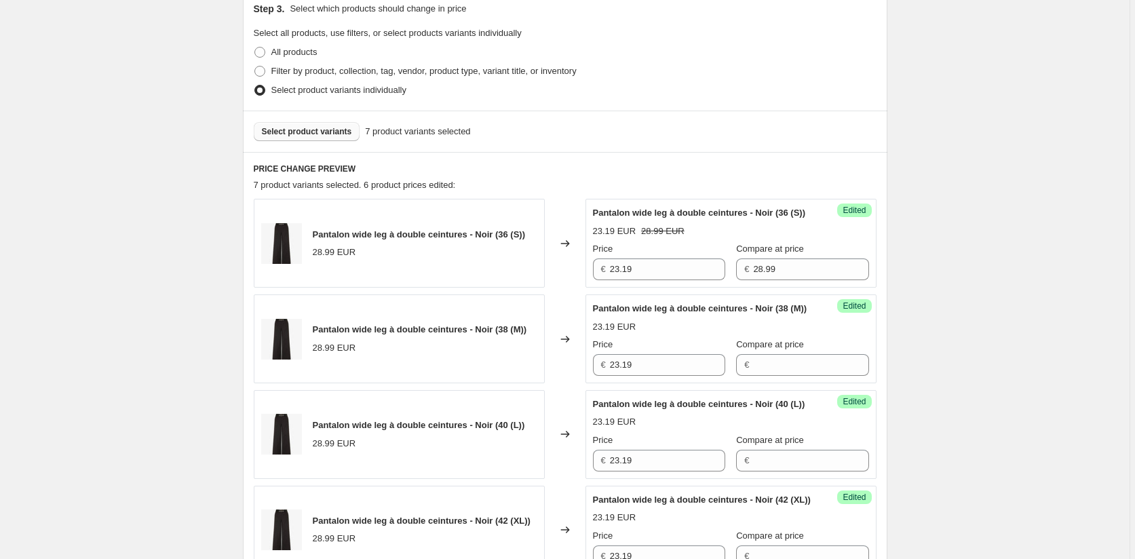
scroll to position [209, 0]
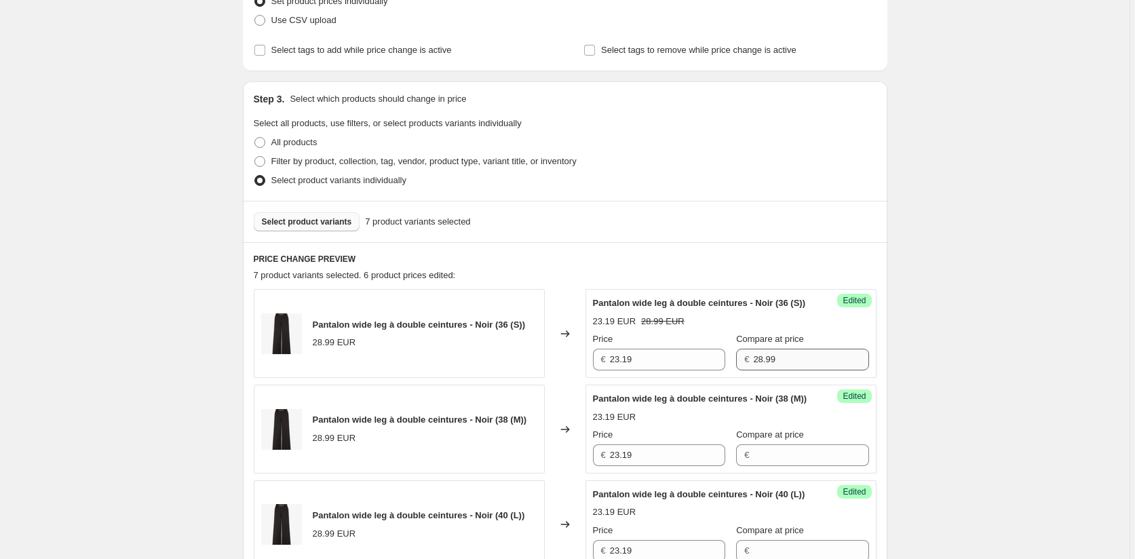
type input "23.19"
drag, startPoint x: 770, startPoint y: 366, endPoint x: 675, endPoint y: 364, distance: 95.6
click at [675, 364] on div "Price € 23.19 Compare at price € 28.99" at bounding box center [731, 351] width 276 height 38
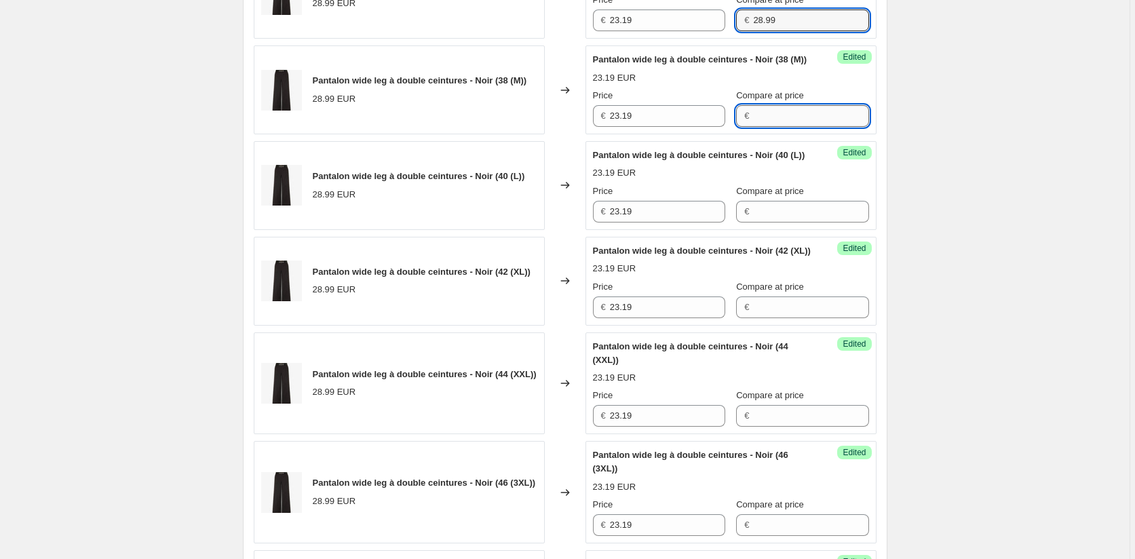
click at [779, 127] on input "Compare at price" at bounding box center [810, 116] width 115 height 22
paste input "28.99"
type input "28.99"
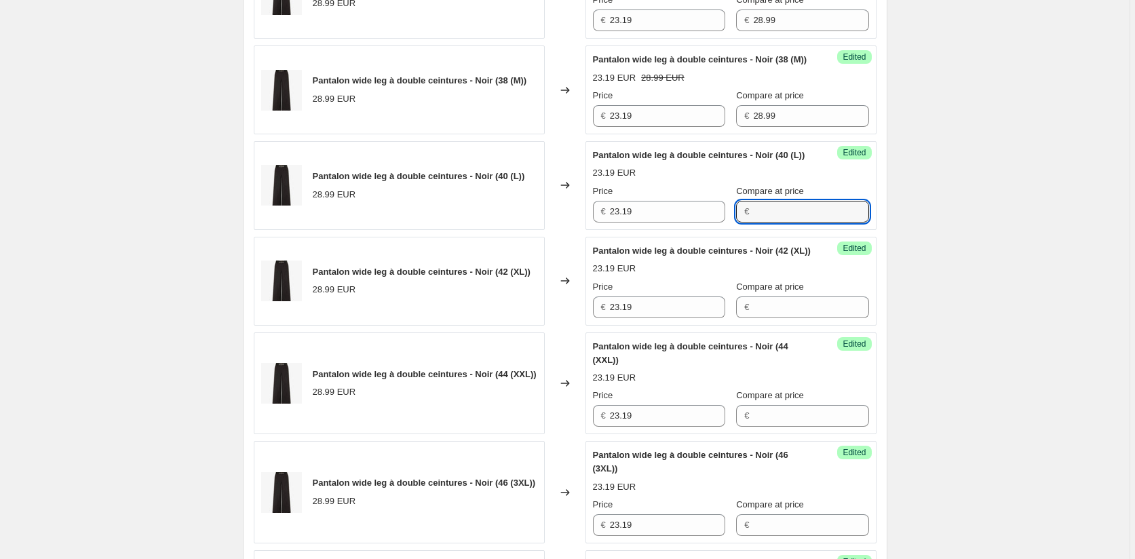
click at [762, 222] on input "Compare at price" at bounding box center [810, 212] width 115 height 22
paste input "28.99"
type input "28.99"
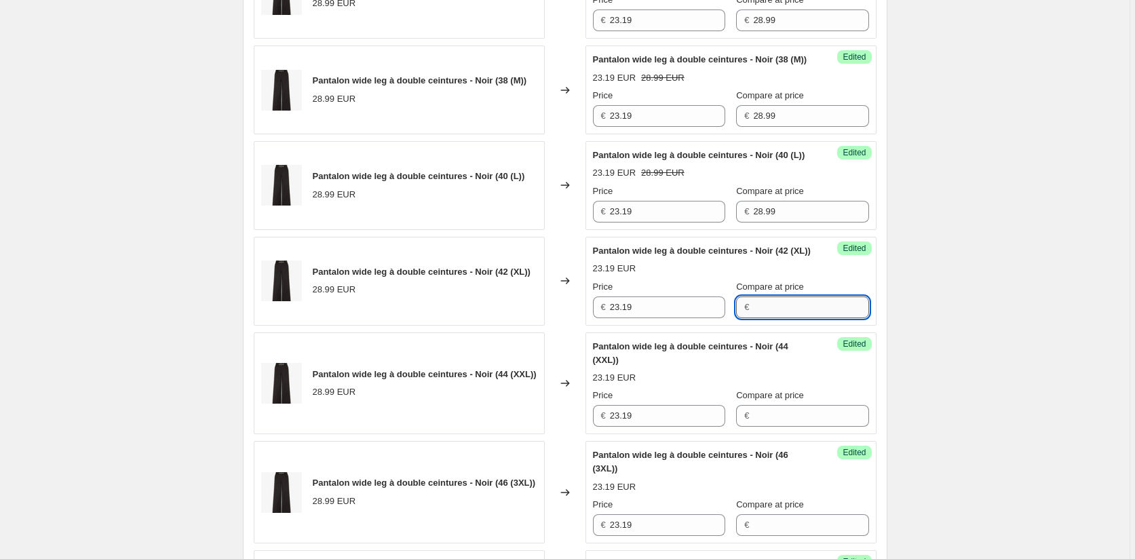
click at [753, 318] on input "Compare at price" at bounding box center [810, 307] width 115 height 22
paste input "28.99"
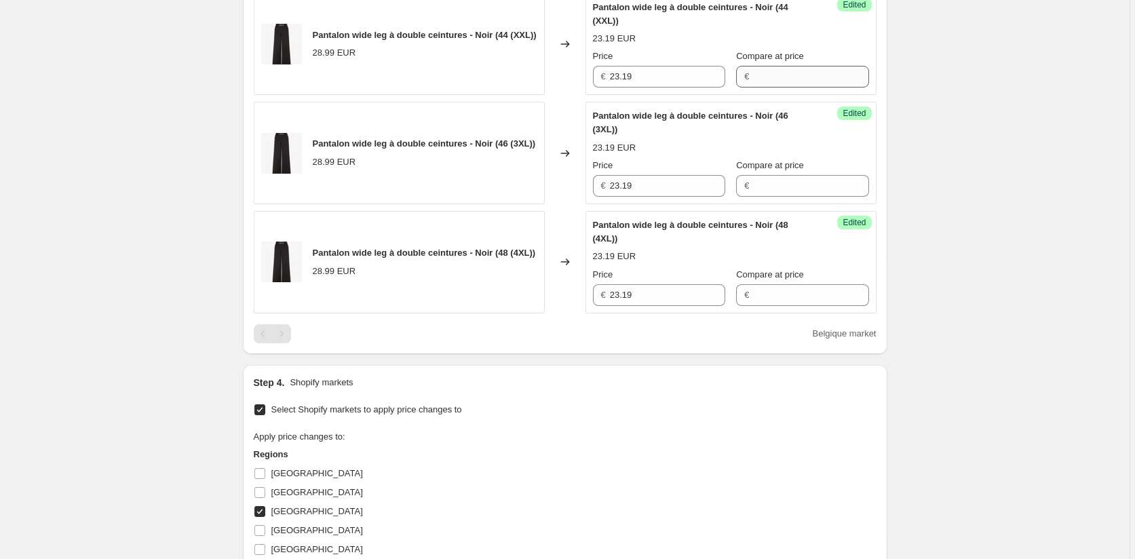
type input "28.99"
click at [753, 87] on input "Compare at price" at bounding box center [810, 77] width 115 height 22
paste input "28.99"
type input "28.99"
click at [753, 197] on input "Compare at price" at bounding box center [810, 186] width 115 height 22
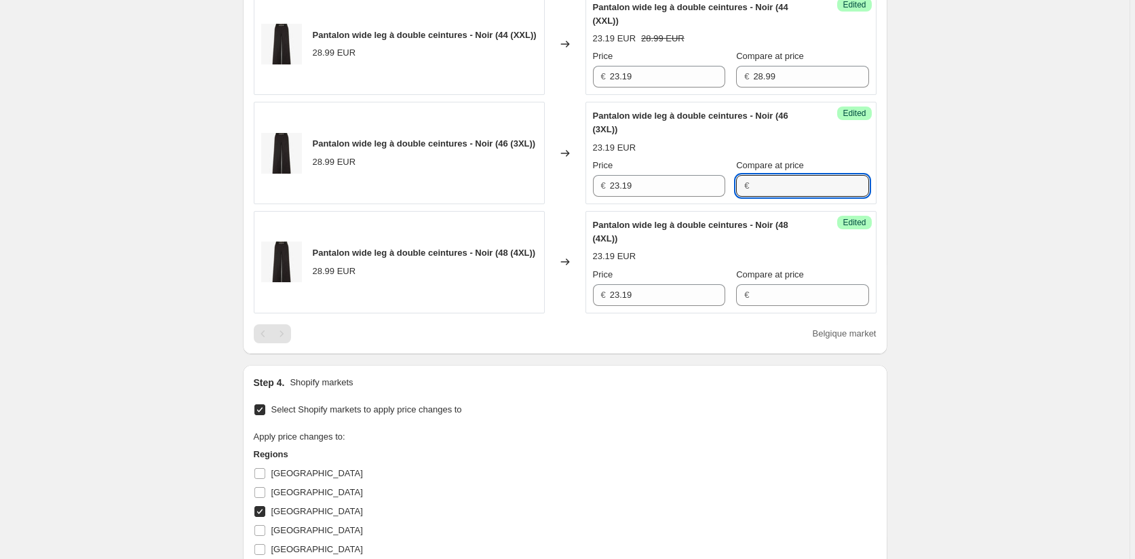
paste input "28.99"
type input "28.99"
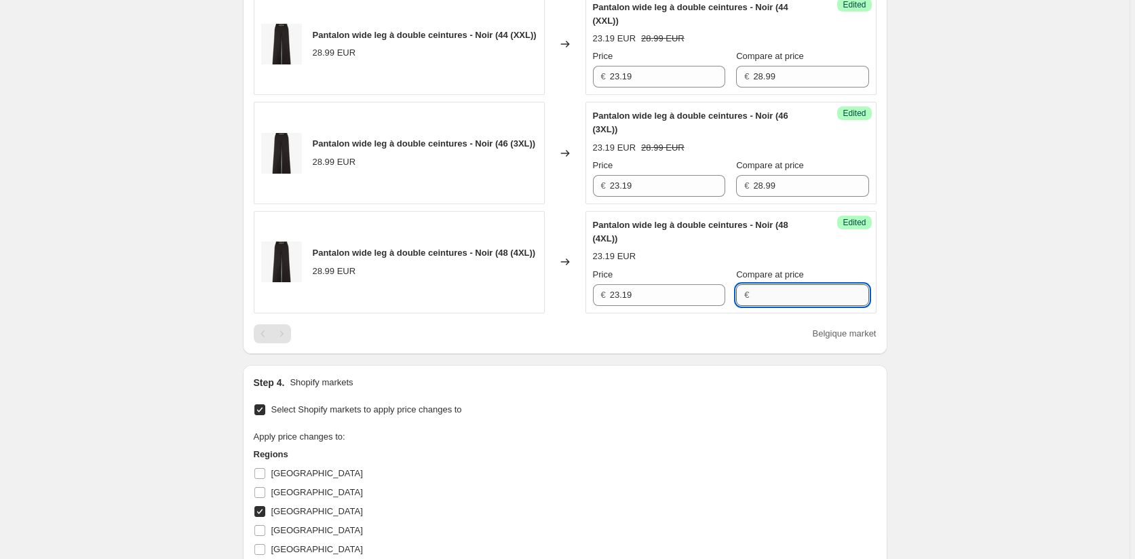
click at [754, 306] on input "Compare at price" at bounding box center [810, 295] width 115 height 22
paste input "28.99"
type input "28.99"
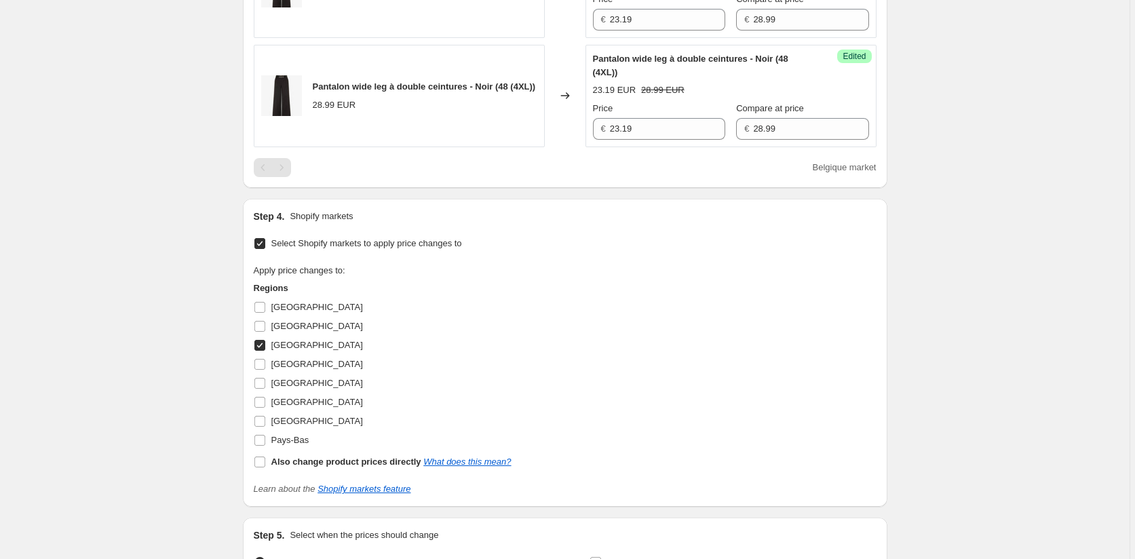
scroll to position [1158, 0]
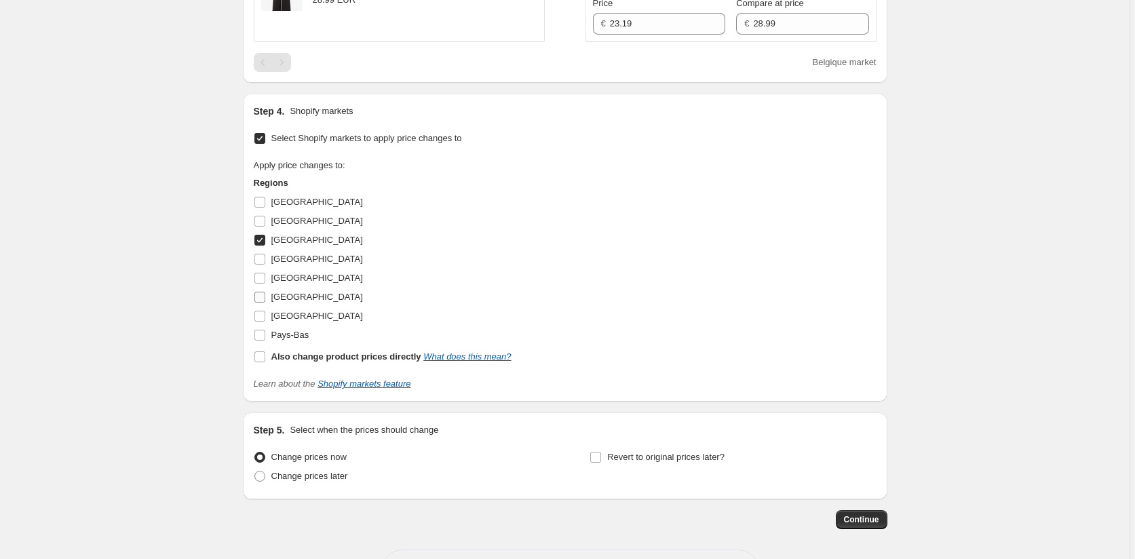
click at [260, 302] on input "Italie" at bounding box center [259, 297] width 11 height 11
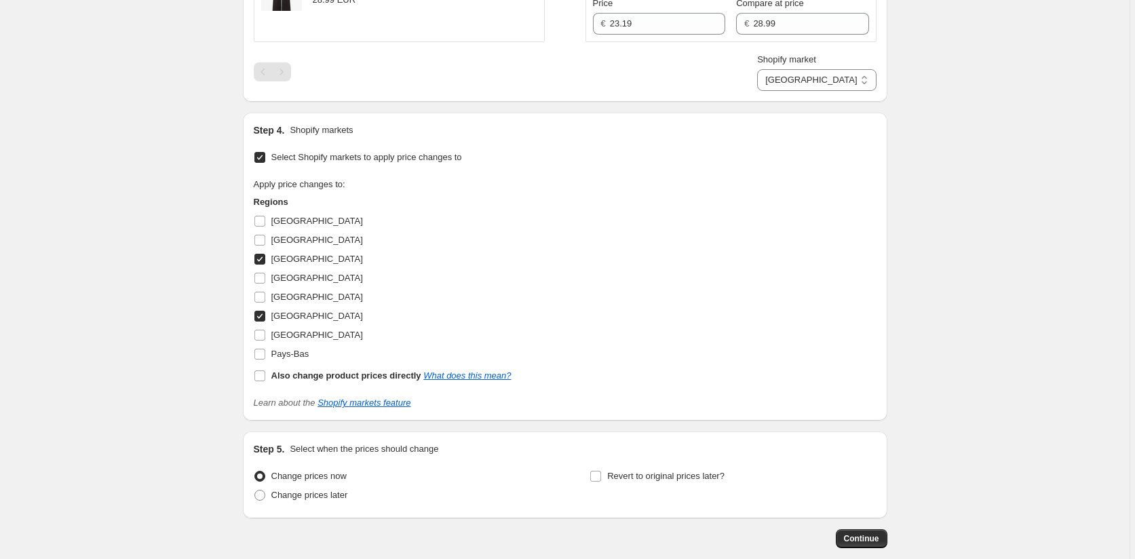
click at [264, 321] on input "Italie" at bounding box center [259, 316] width 11 height 11
checkbox input "false"
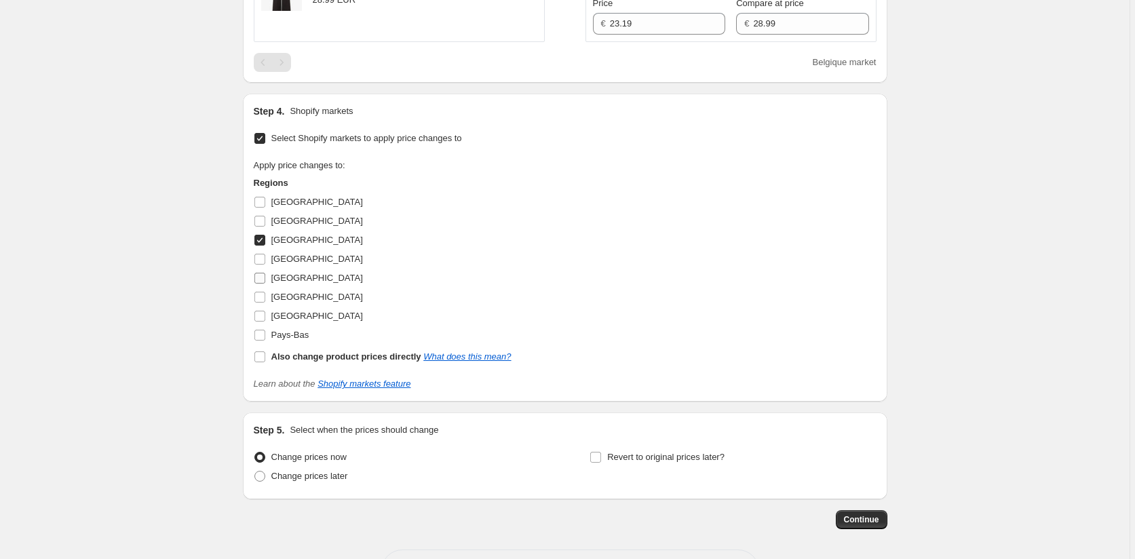
click at [259, 283] on input "France" at bounding box center [259, 278] width 11 height 11
checkbox input "true"
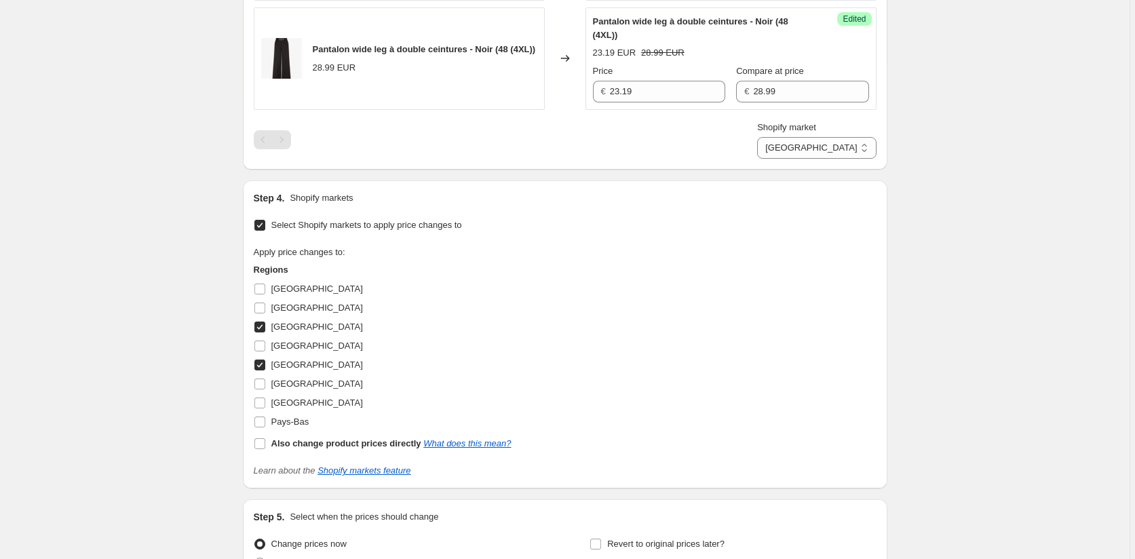
scroll to position [1284, 0]
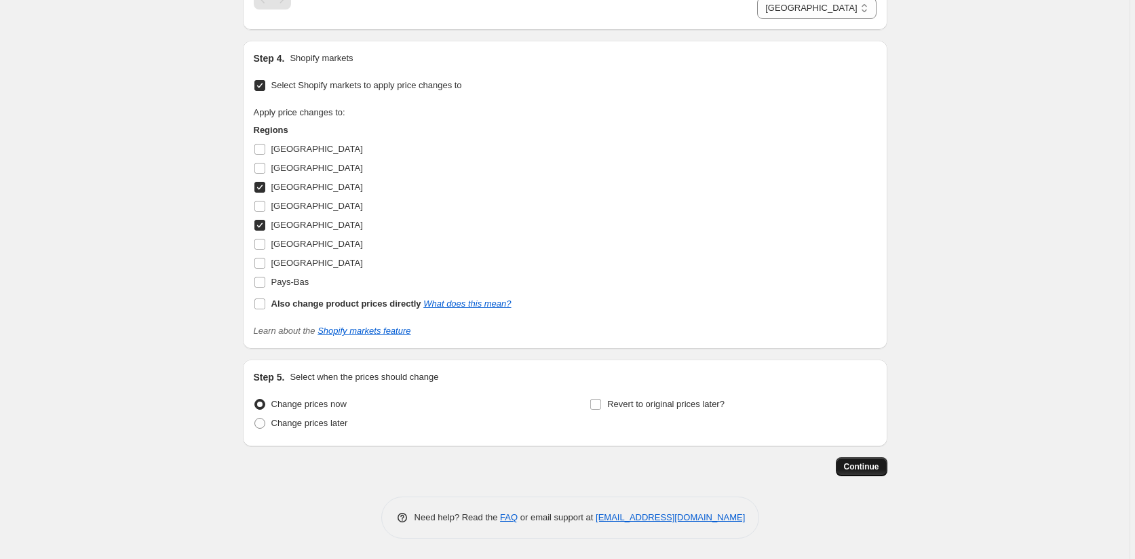
click at [857, 469] on span "Continue" at bounding box center [861, 466] width 35 height 11
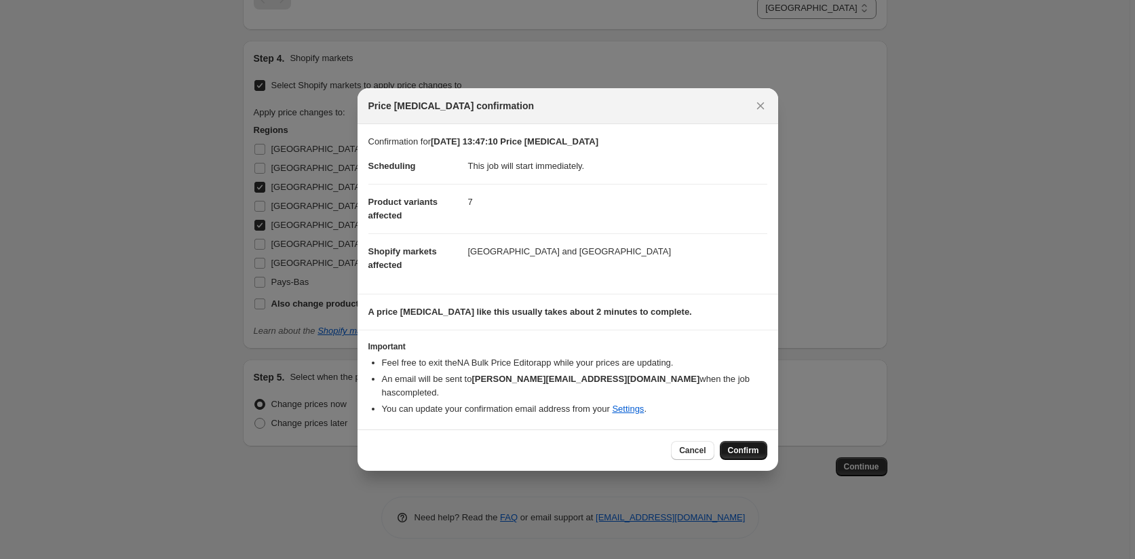
click at [741, 445] on span "Confirm" at bounding box center [743, 450] width 31 height 11
